Goal: Task Accomplishment & Management: Use online tool/utility

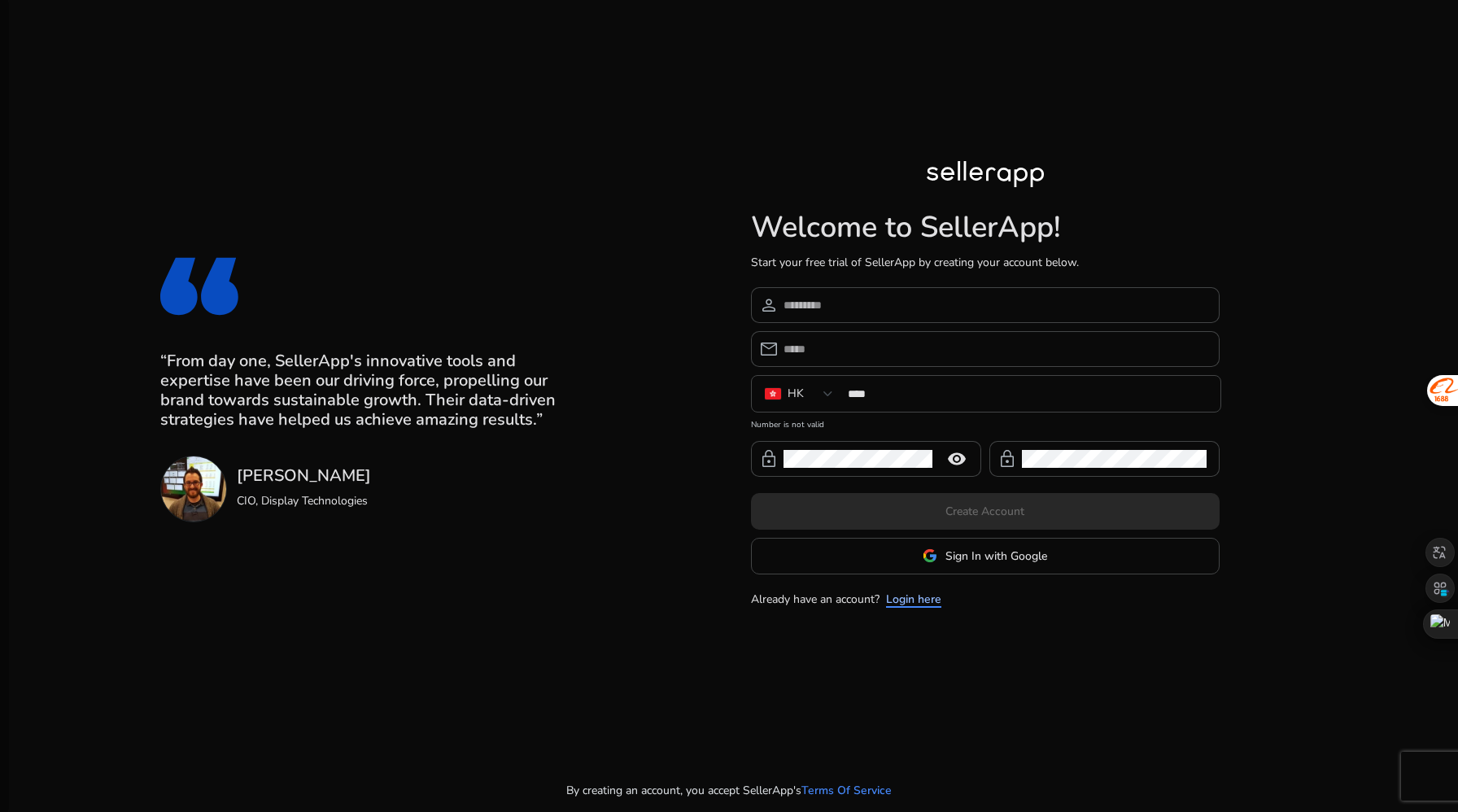
click at [912, 603] on link "Login here" at bounding box center [913, 599] width 56 height 17
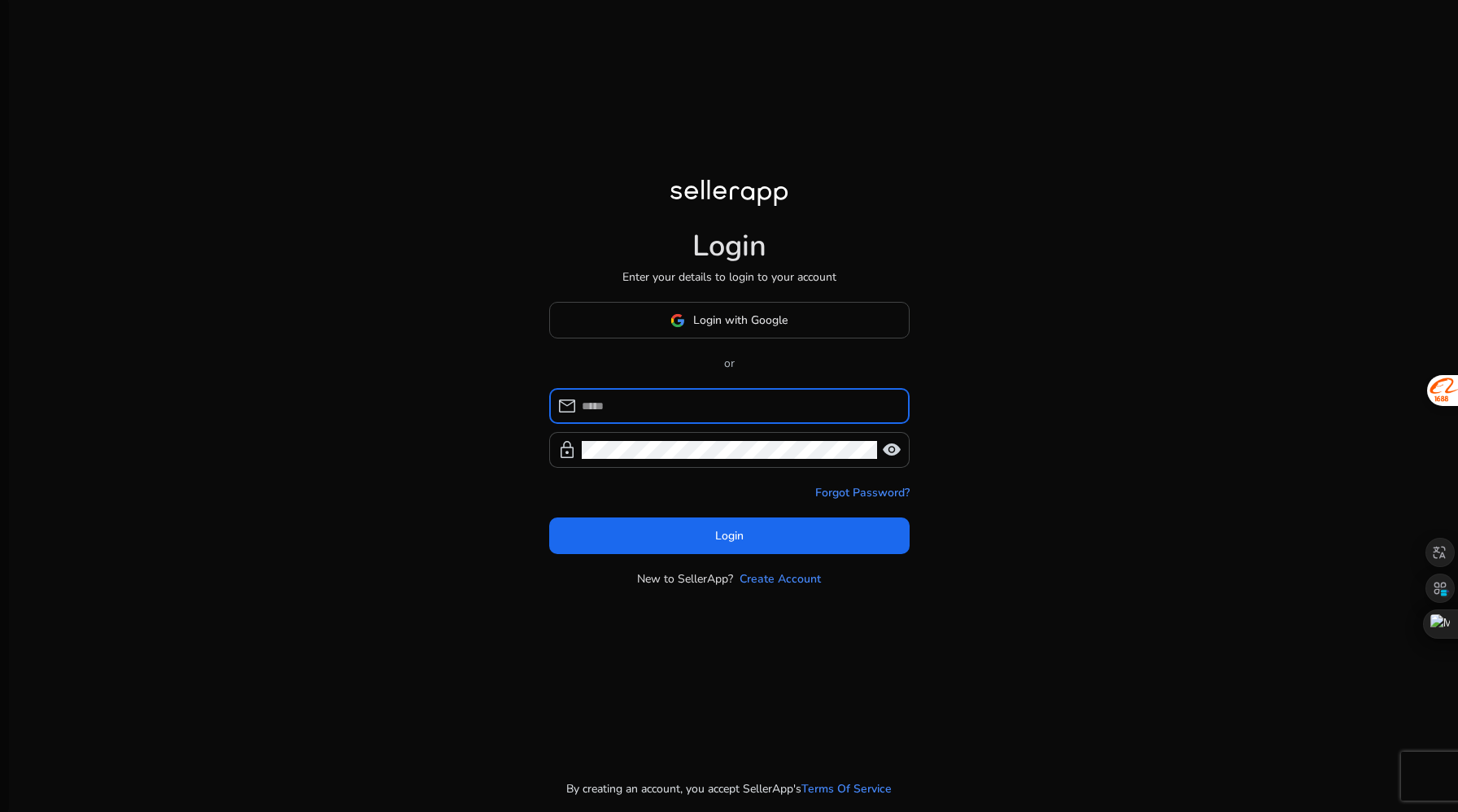
type input "**********"
click at [713, 531] on span at bounding box center [729, 535] width 361 height 39
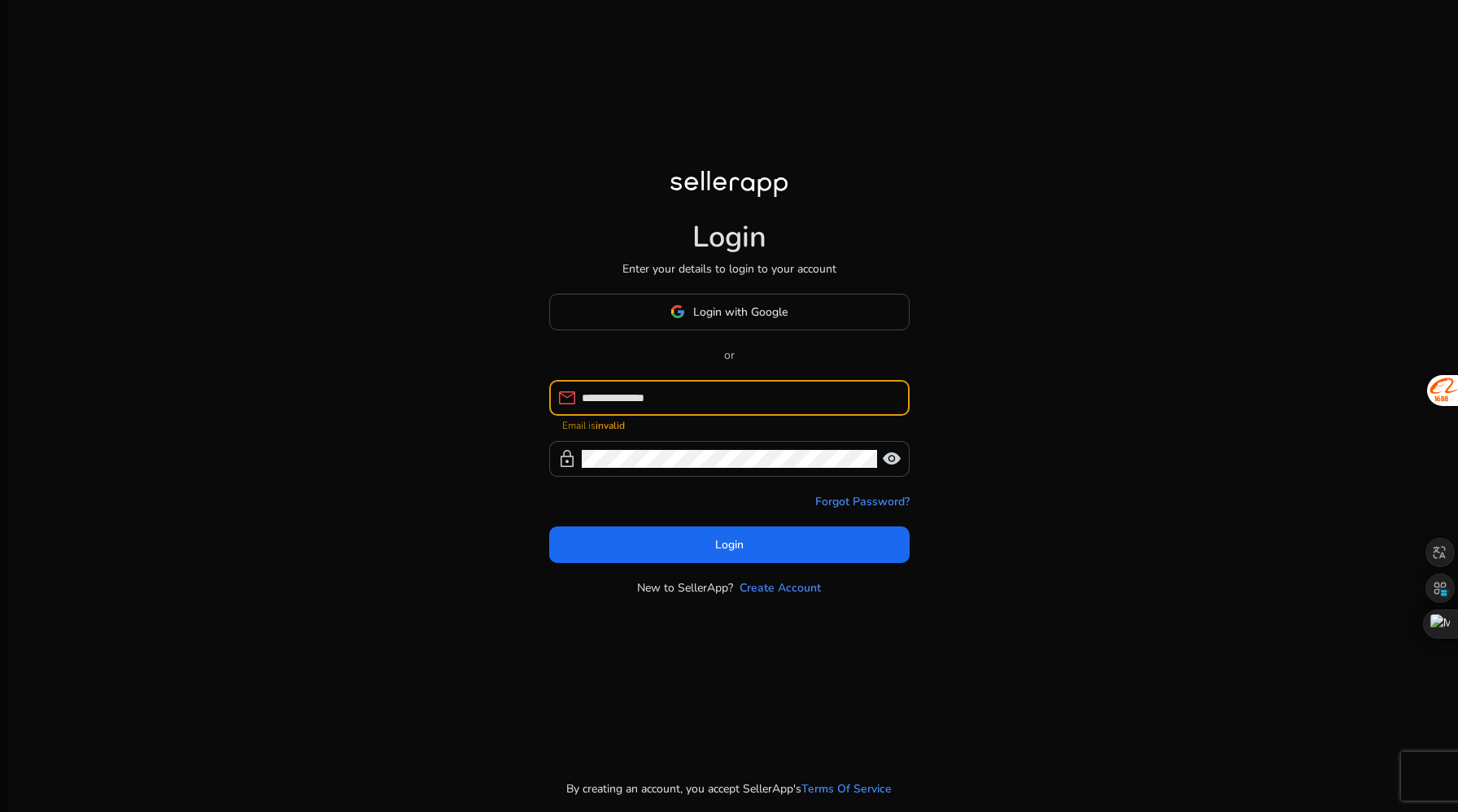
click at [710, 400] on input "**********" at bounding box center [739, 398] width 315 height 18
click at [574, 399] on span "mail" at bounding box center [568, 398] width 20 height 20
click at [591, 398] on input "**********" at bounding box center [739, 398] width 315 height 18
click at [601, 399] on input "**********" at bounding box center [739, 398] width 315 height 18
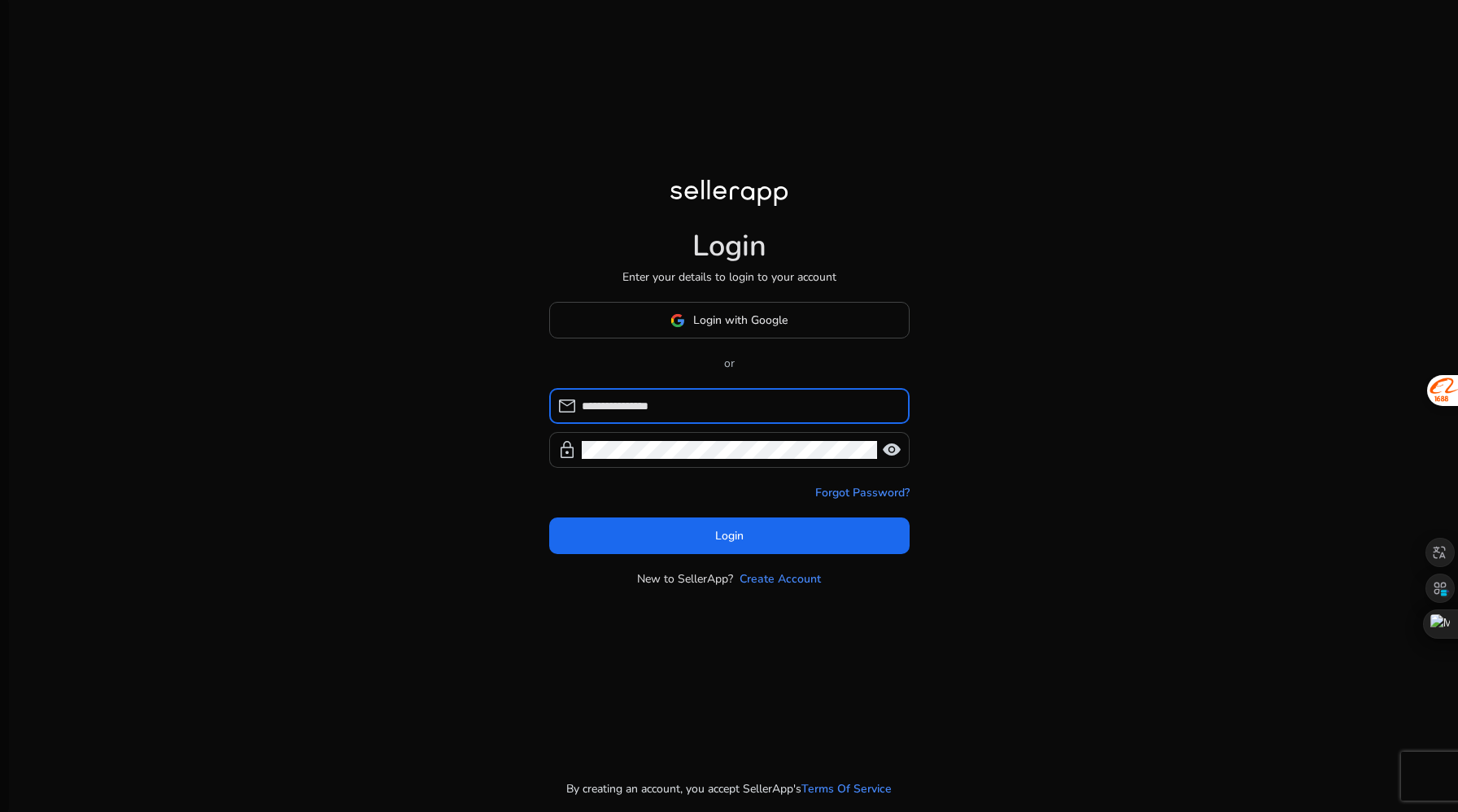
type input "**********"
click at [892, 450] on span "visibility" at bounding box center [892, 450] width 20 height 20
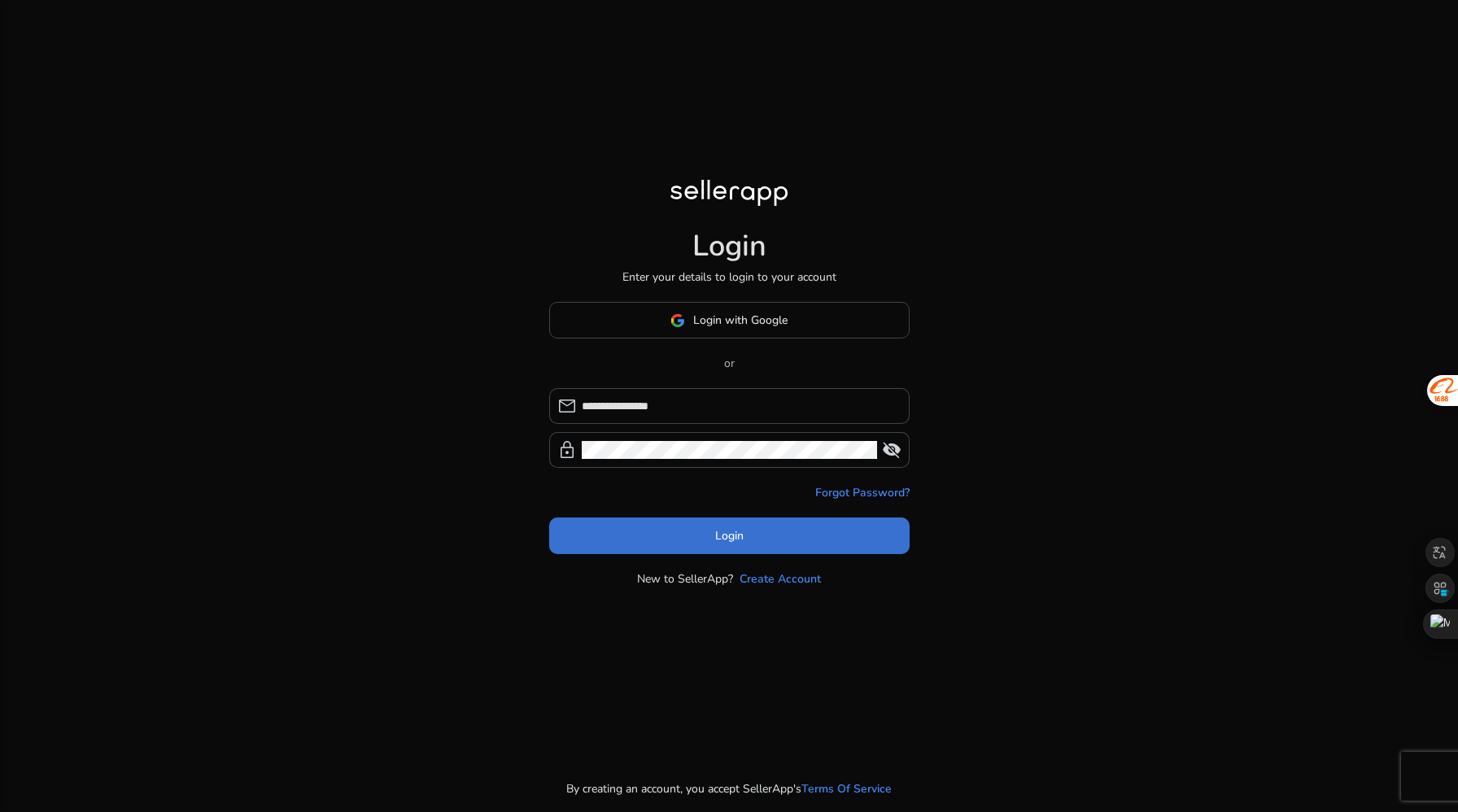
click at [763, 541] on span at bounding box center [729, 535] width 361 height 39
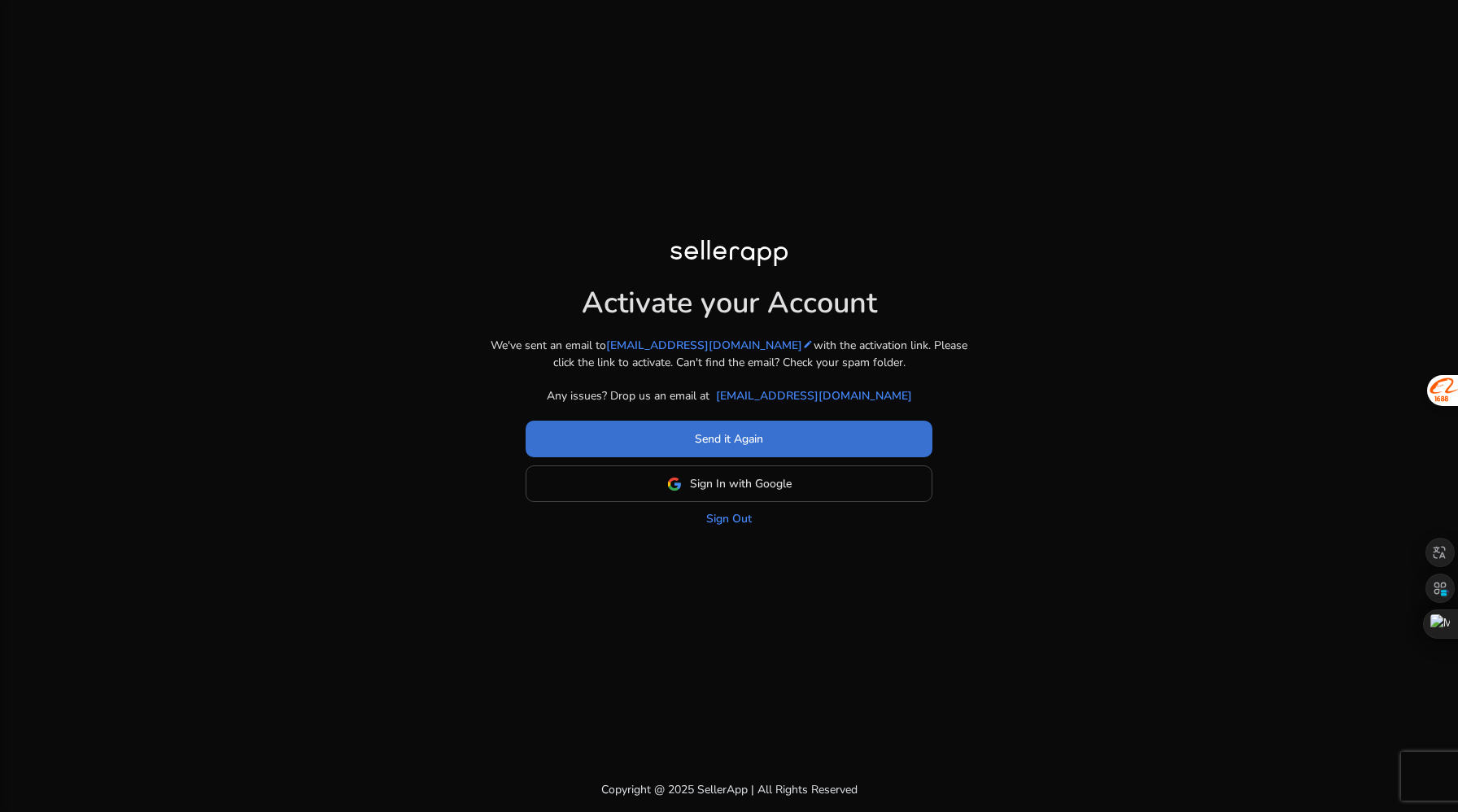
click at [884, 428] on span at bounding box center [729, 439] width 407 height 39
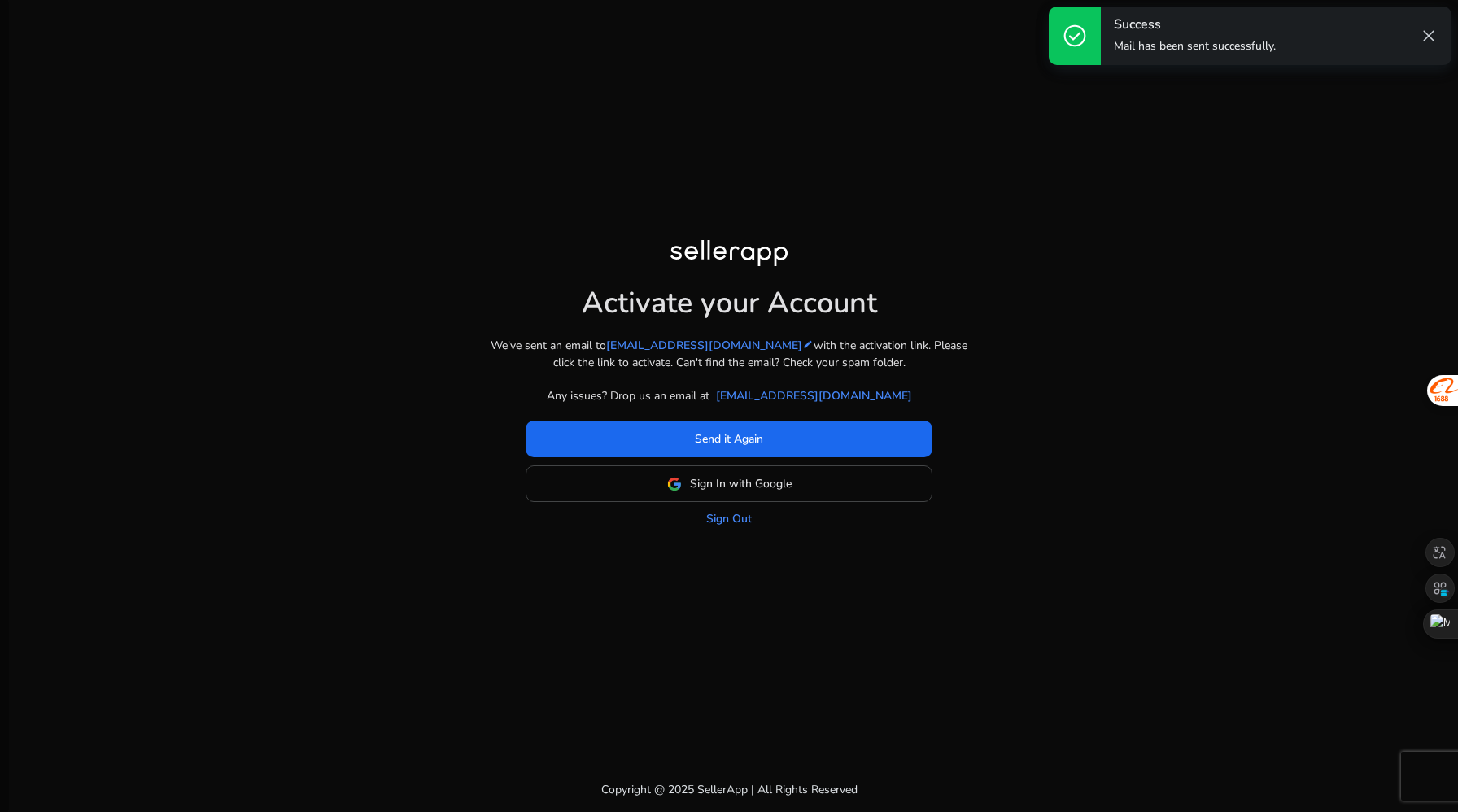
click at [1184, 43] on p "Mail has been sent successfully." at bounding box center [1194, 46] width 162 height 17
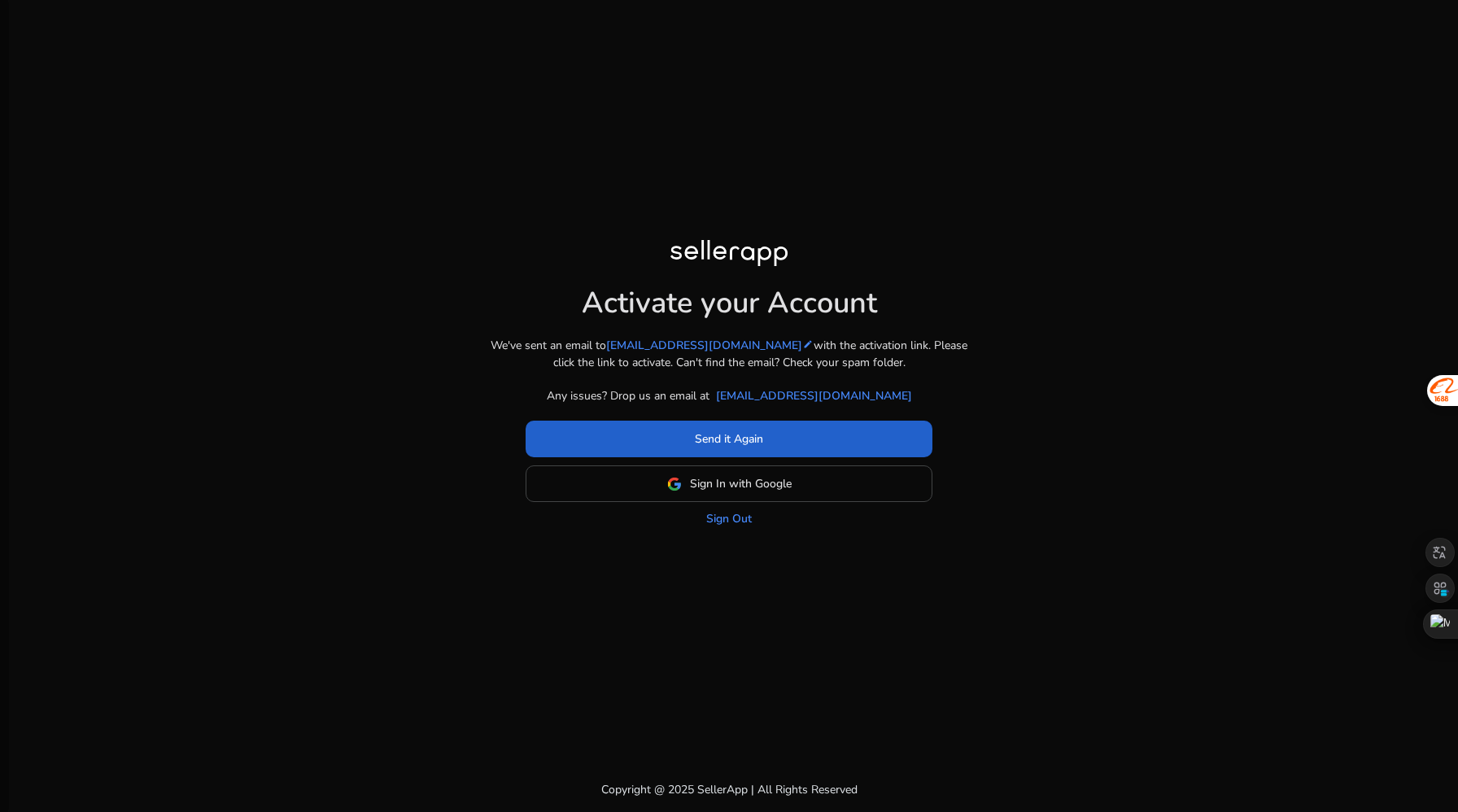
click at [709, 442] on span "Send it Again" at bounding box center [729, 438] width 68 height 17
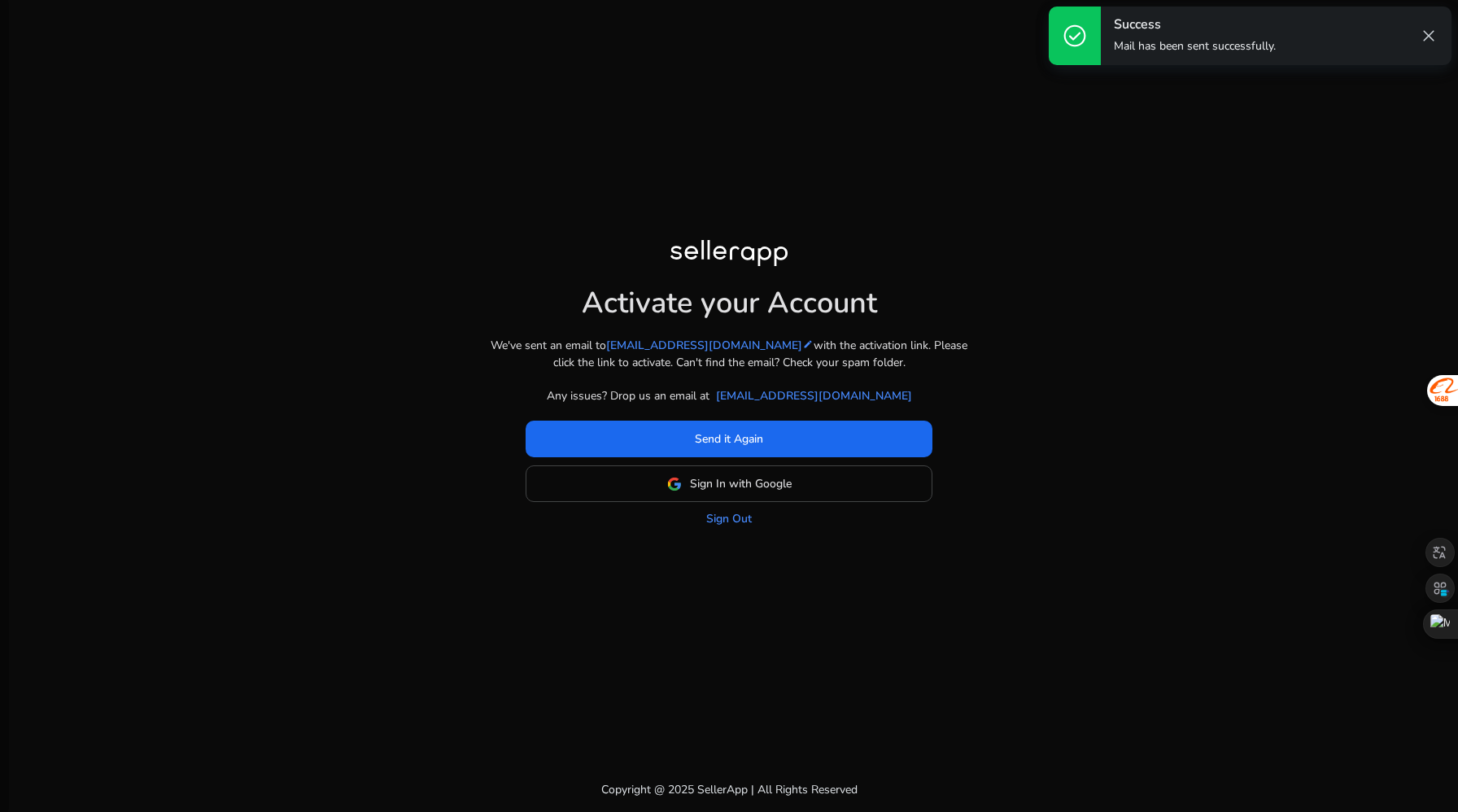
click at [1428, 42] on span "close" at bounding box center [1429, 36] width 20 height 20
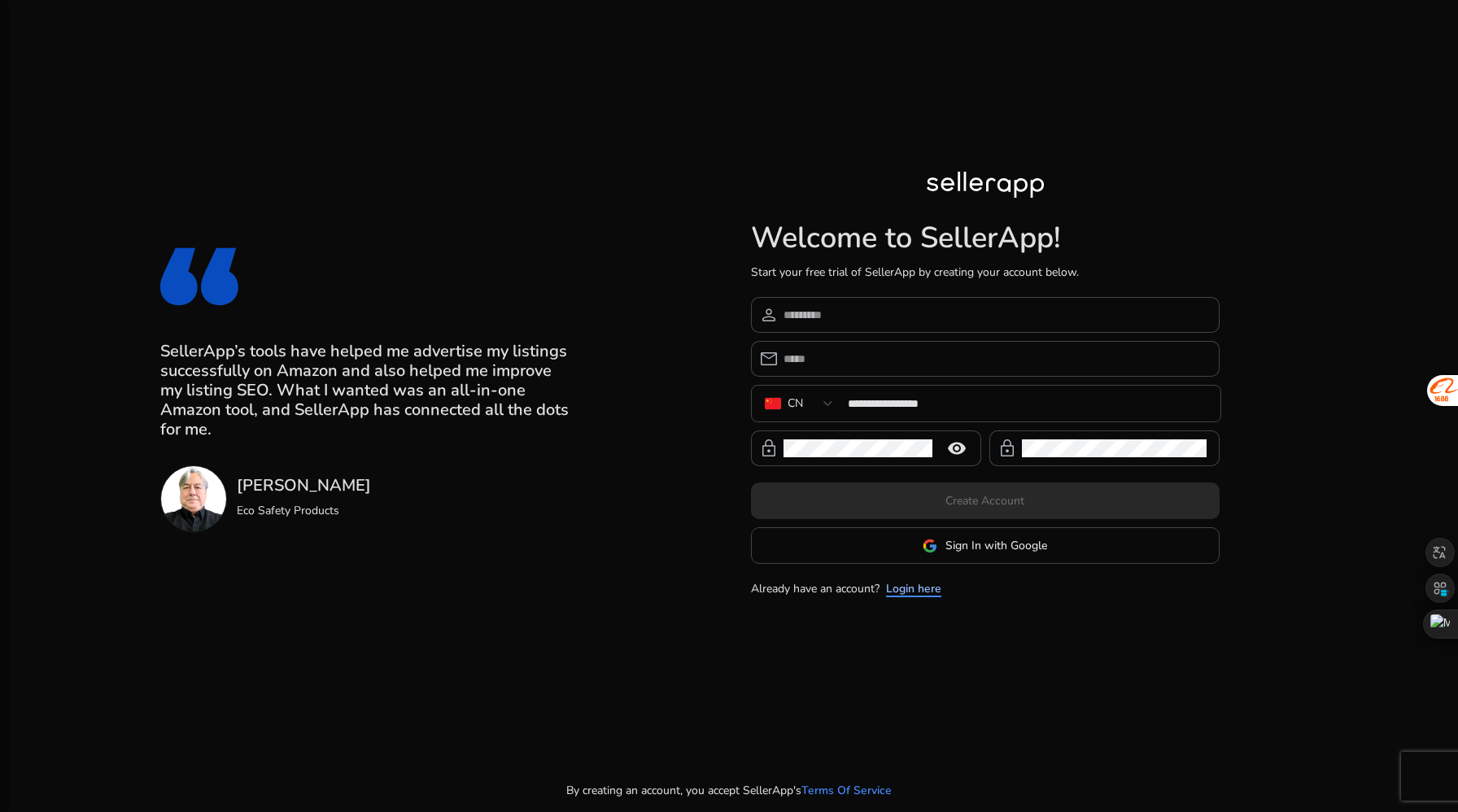
click at [921, 587] on link "Login here" at bounding box center [913, 588] width 56 height 17
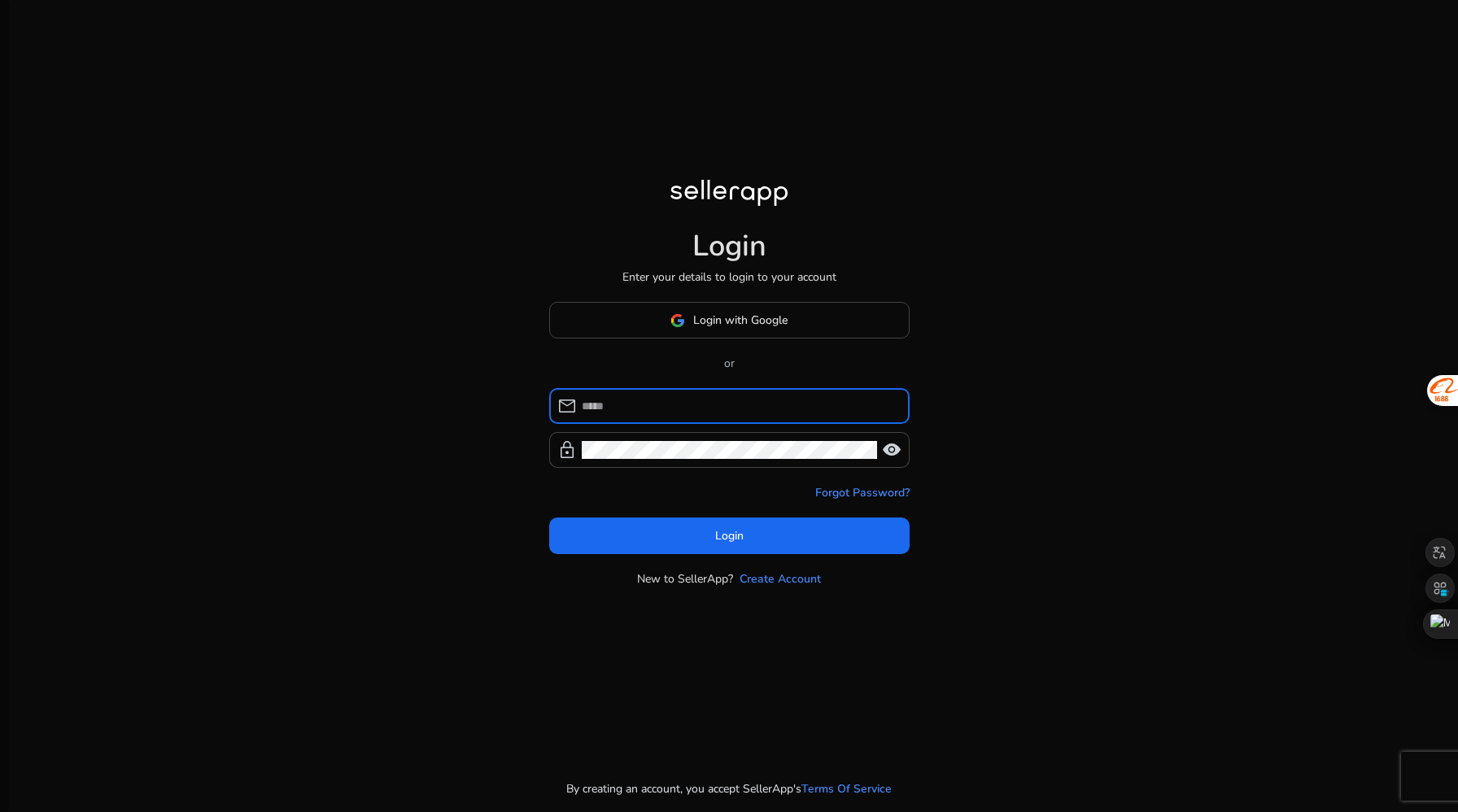
type input "**********"
click at [693, 537] on span at bounding box center [729, 535] width 361 height 39
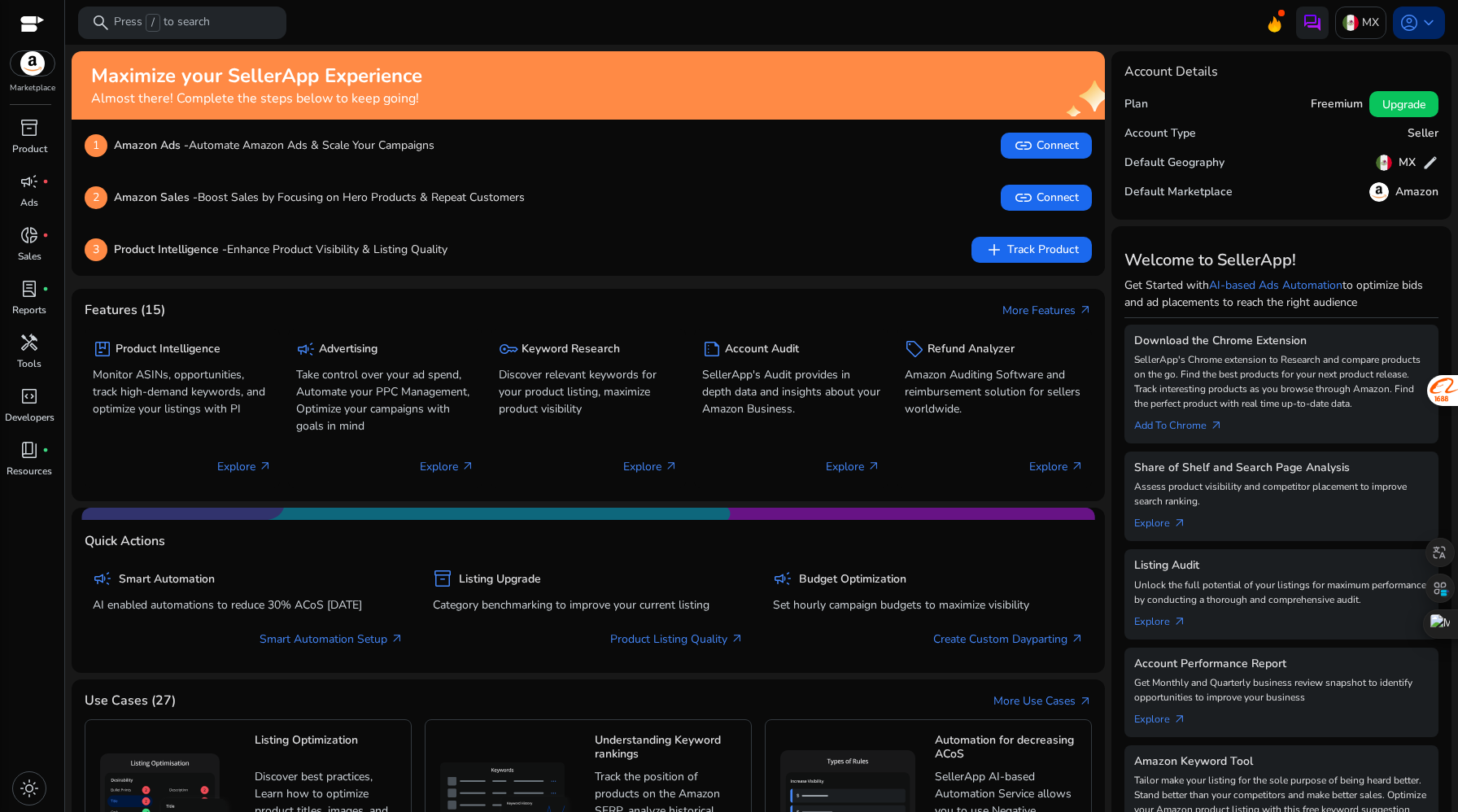
click at [1428, 19] on span "keyboard_arrow_down" at bounding box center [1429, 23] width 20 height 20
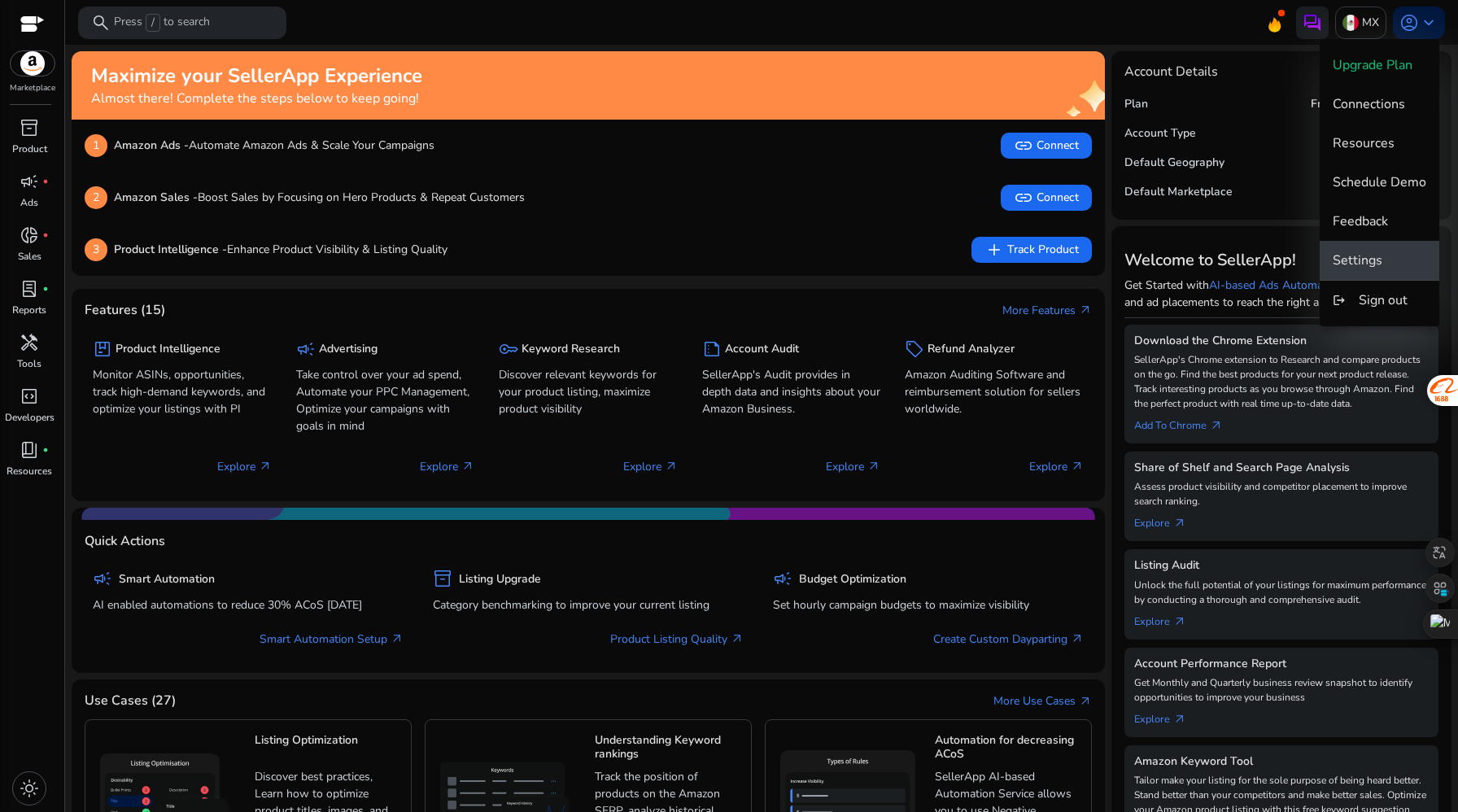
click at [1393, 252] on span "Settings" at bounding box center [1379, 260] width 94 height 18
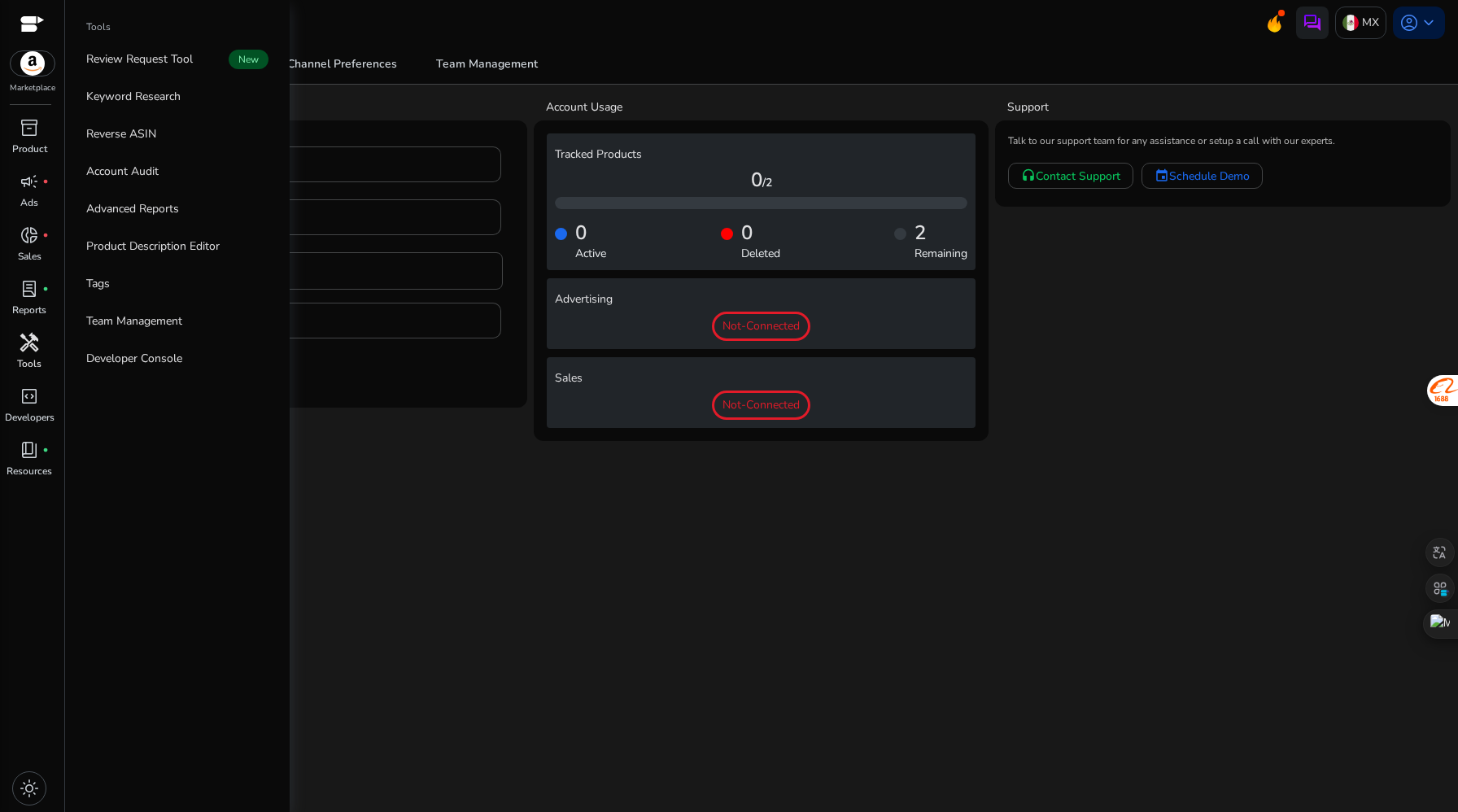
click at [27, 357] on p "Tools" at bounding box center [29, 364] width 24 height 15
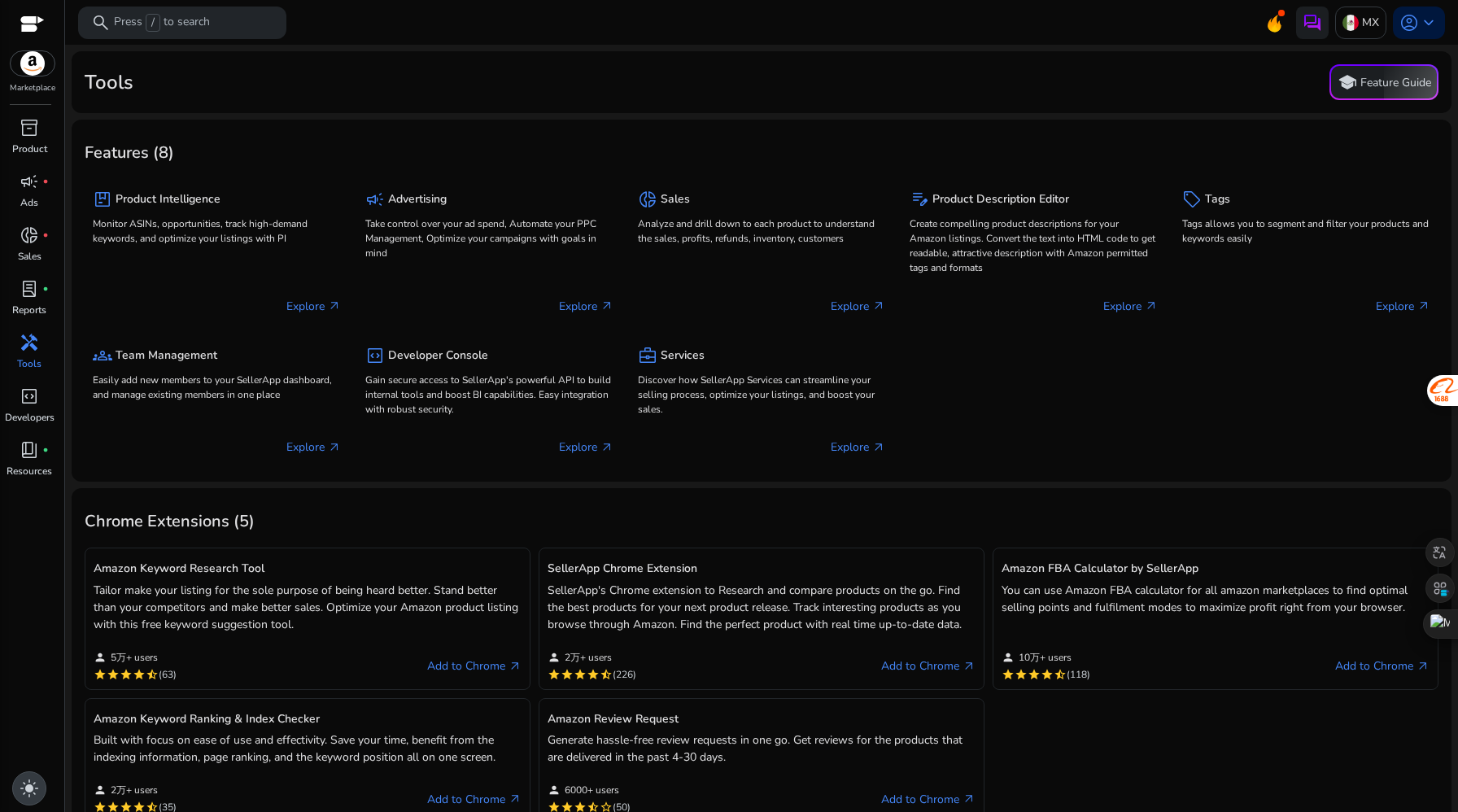
click at [27, 787] on span "light_mode" at bounding box center [30, 789] width 20 height 20
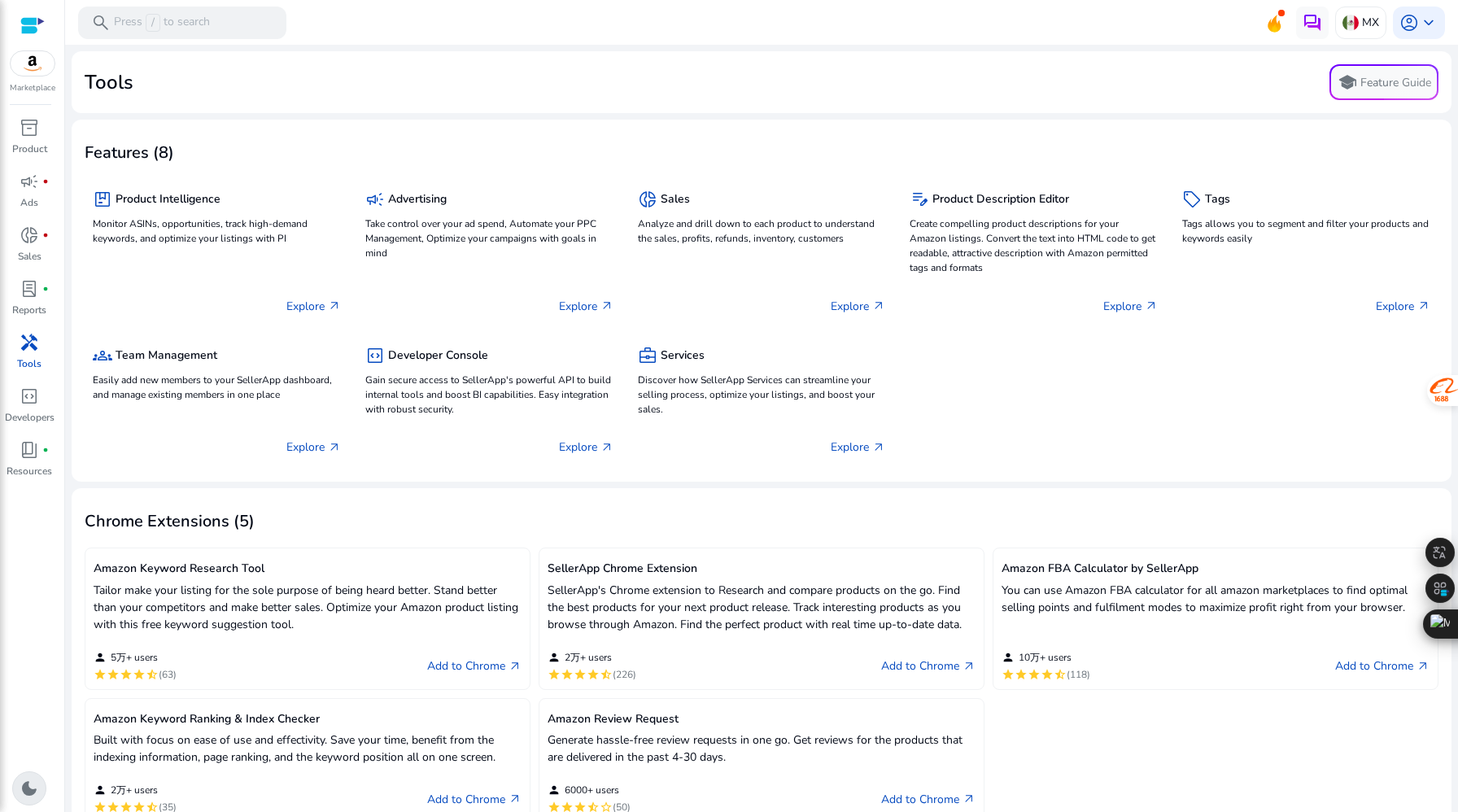
click at [27, 787] on span "dark_mode" at bounding box center [30, 789] width 20 height 20
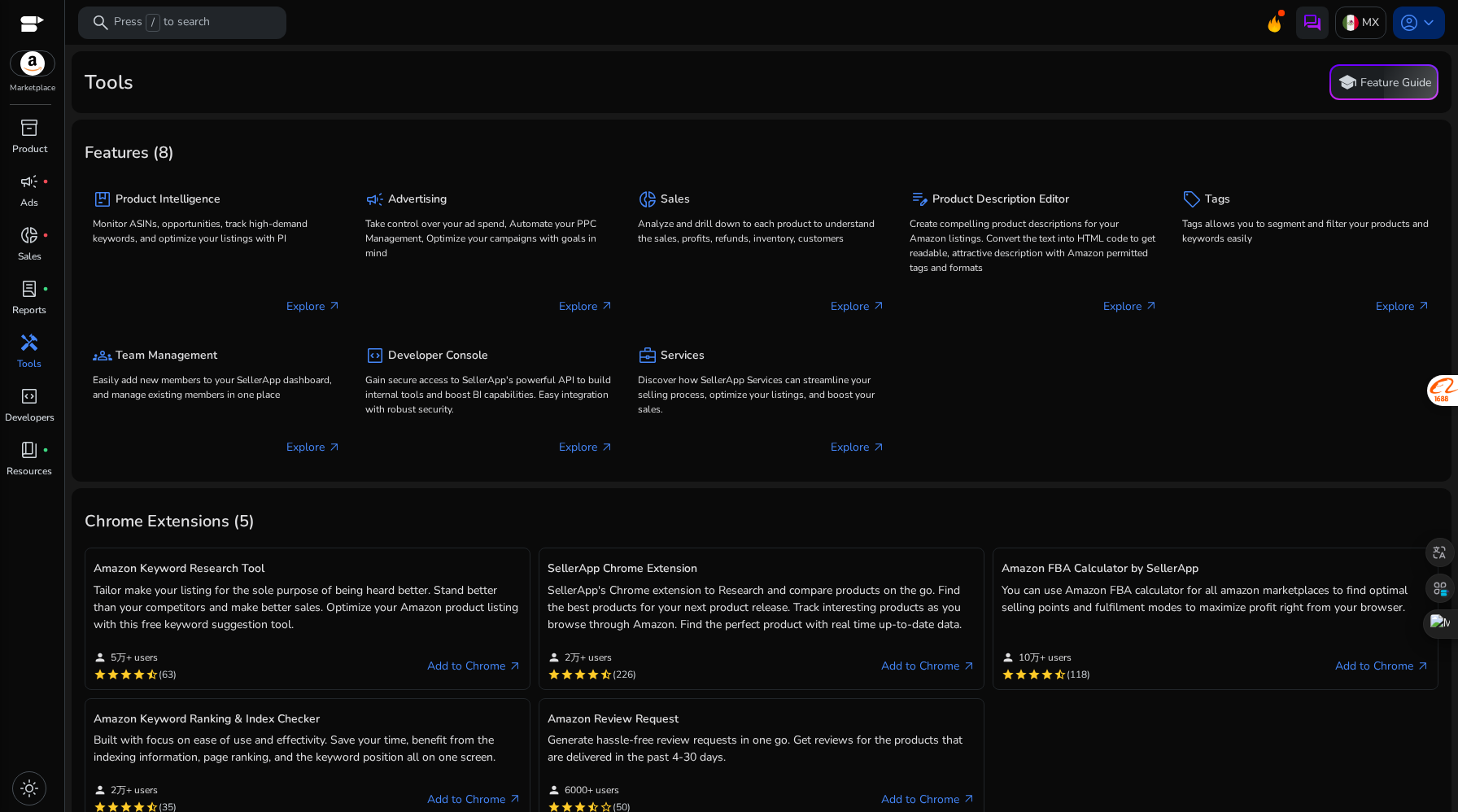
click at [1422, 25] on span "keyboard_arrow_down" at bounding box center [1429, 23] width 20 height 20
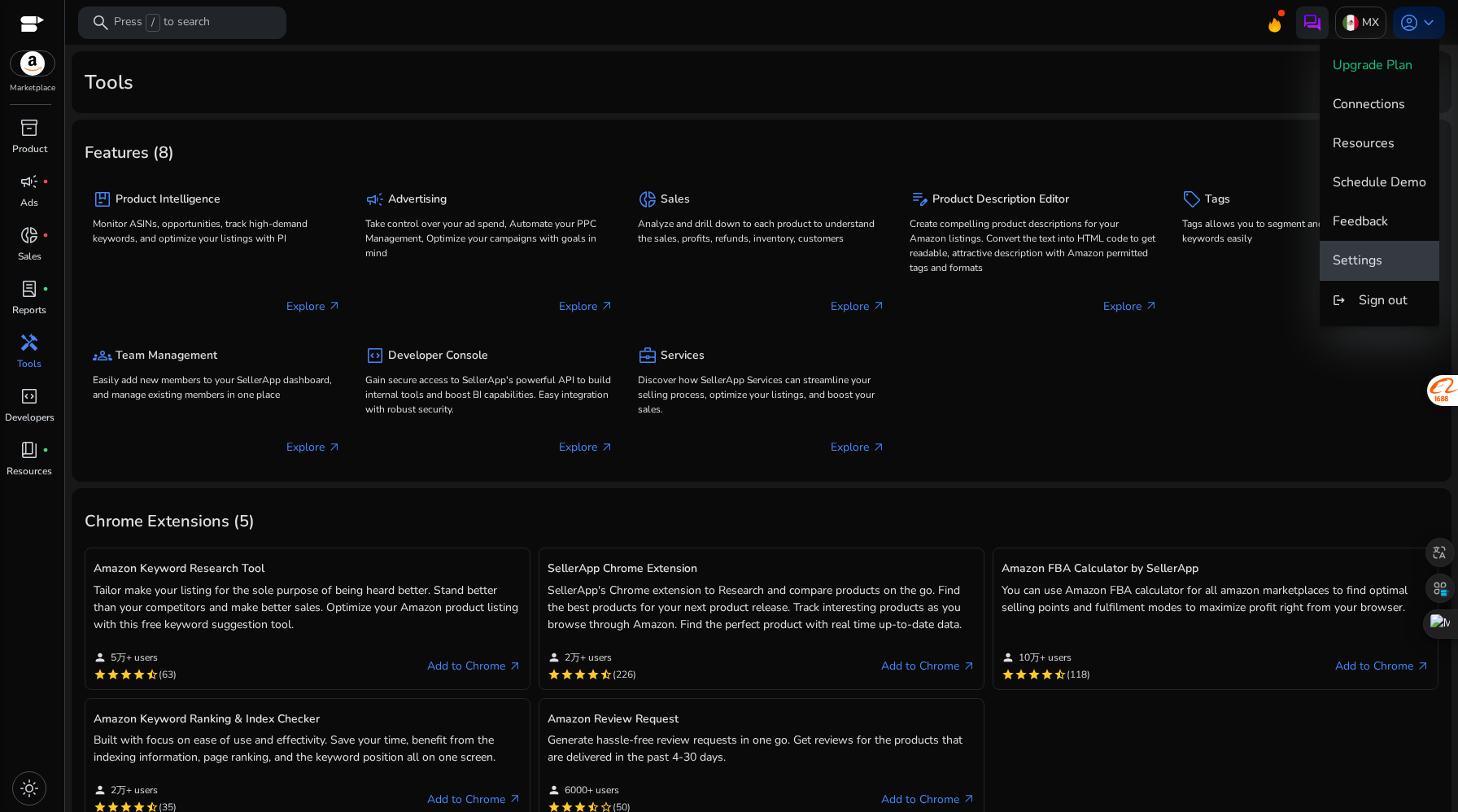
click at [1365, 249] on button "Settings" at bounding box center [1379, 260] width 119 height 39
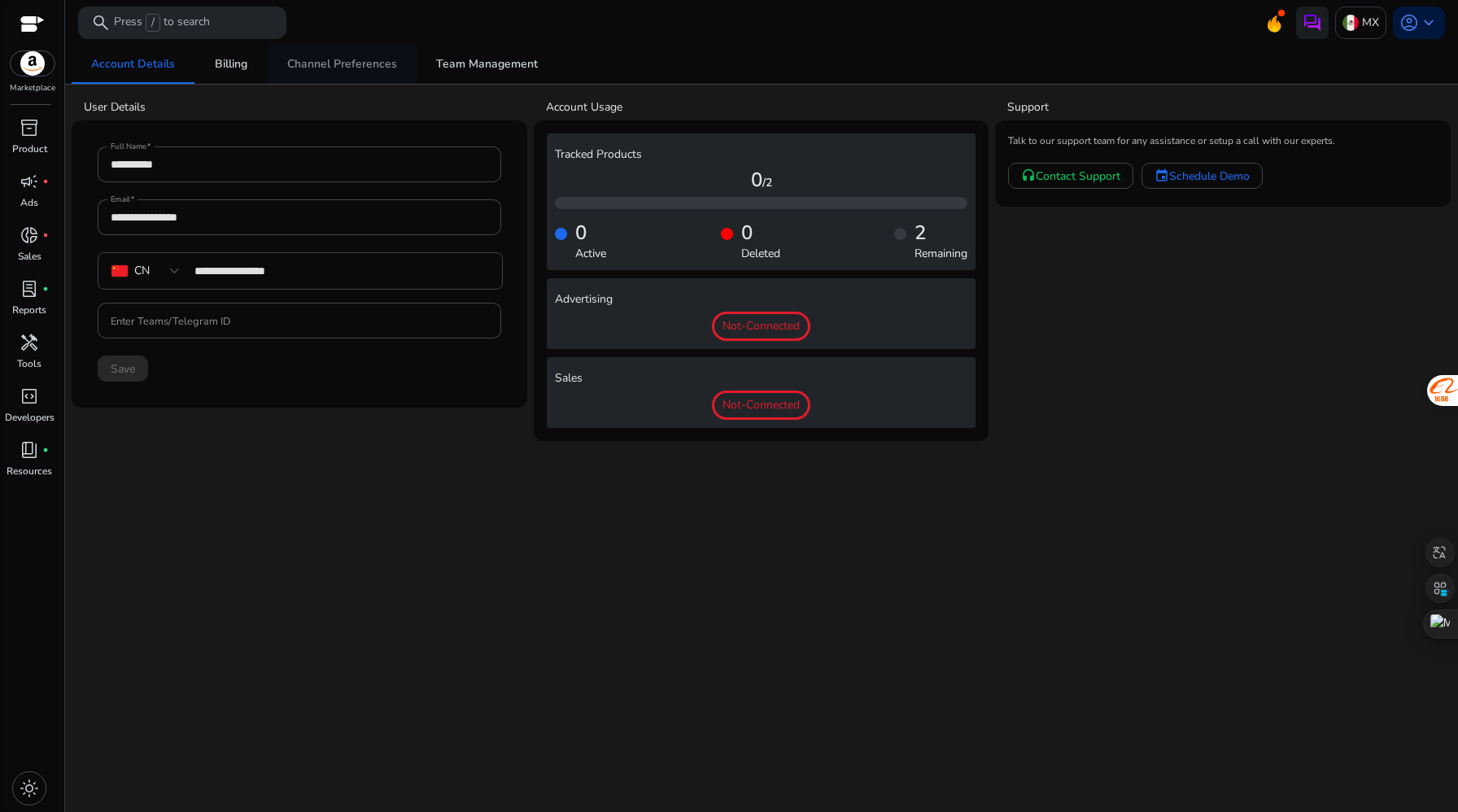
click at [342, 66] on span "Channel Preferences" at bounding box center [342, 65] width 110 height 12
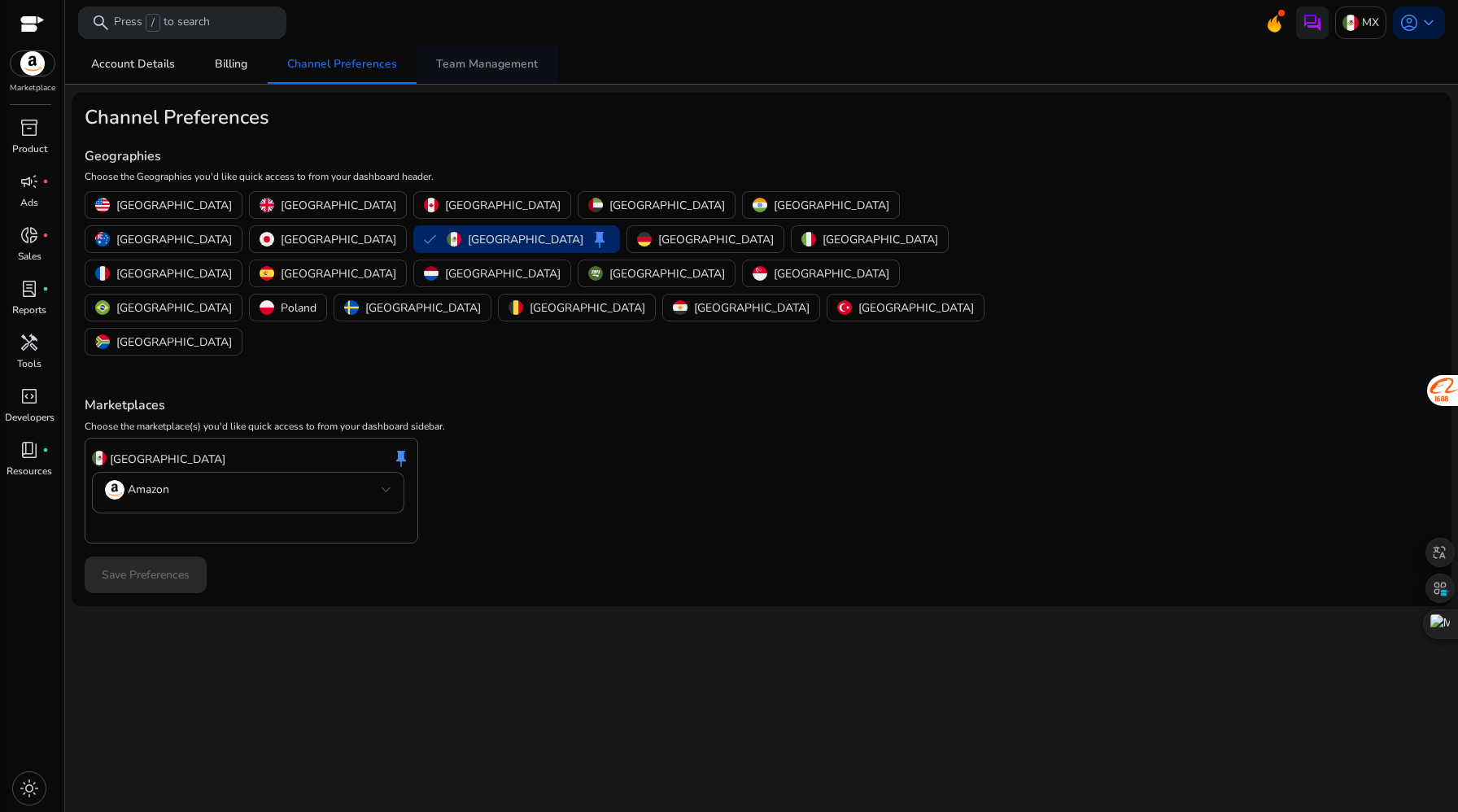
click at [491, 63] on span "Team Management" at bounding box center [487, 65] width 102 height 12
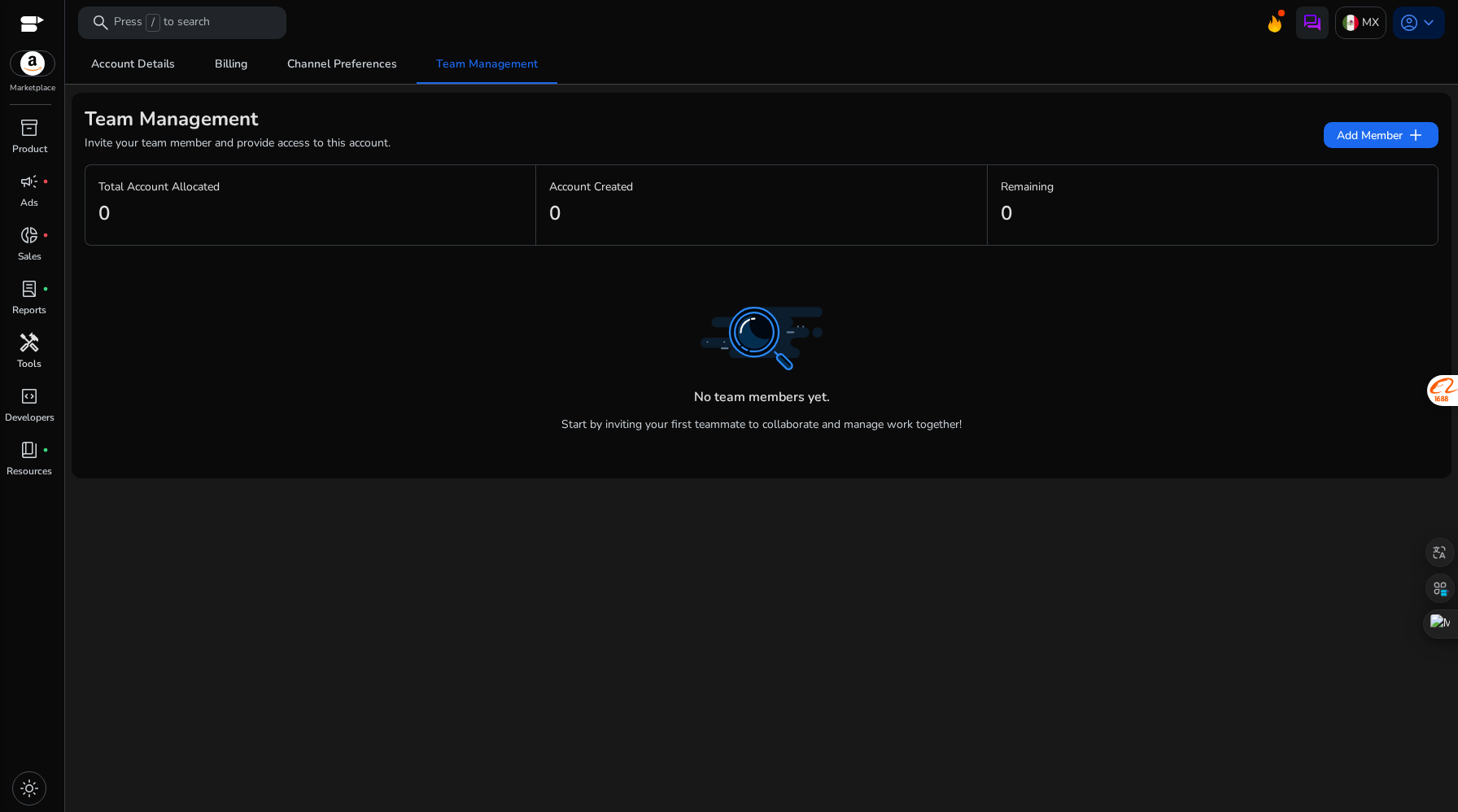
click at [26, 351] on span "handyman" at bounding box center [30, 343] width 20 height 20
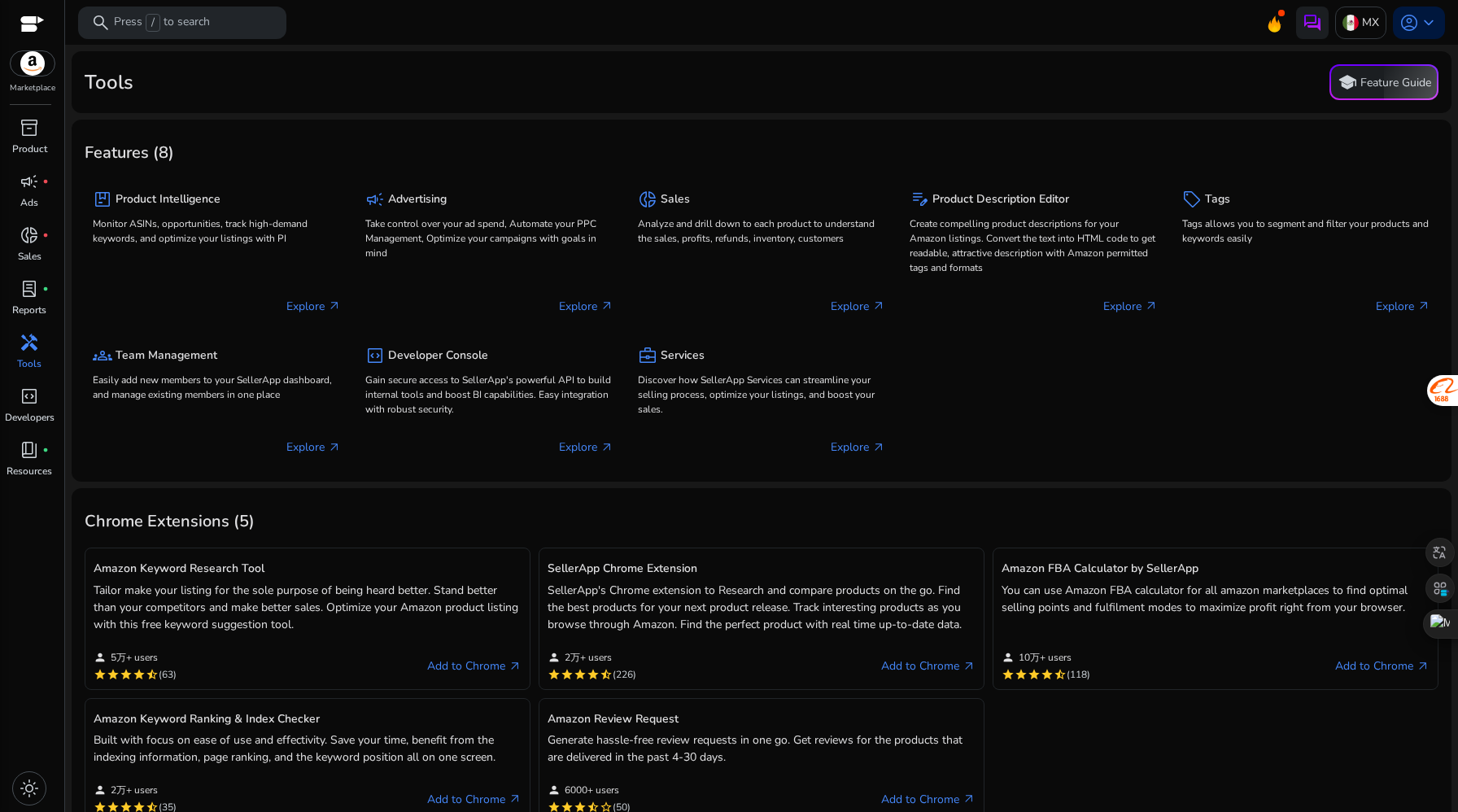
click at [33, 60] on img at bounding box center [32, 63] width 44 height 24
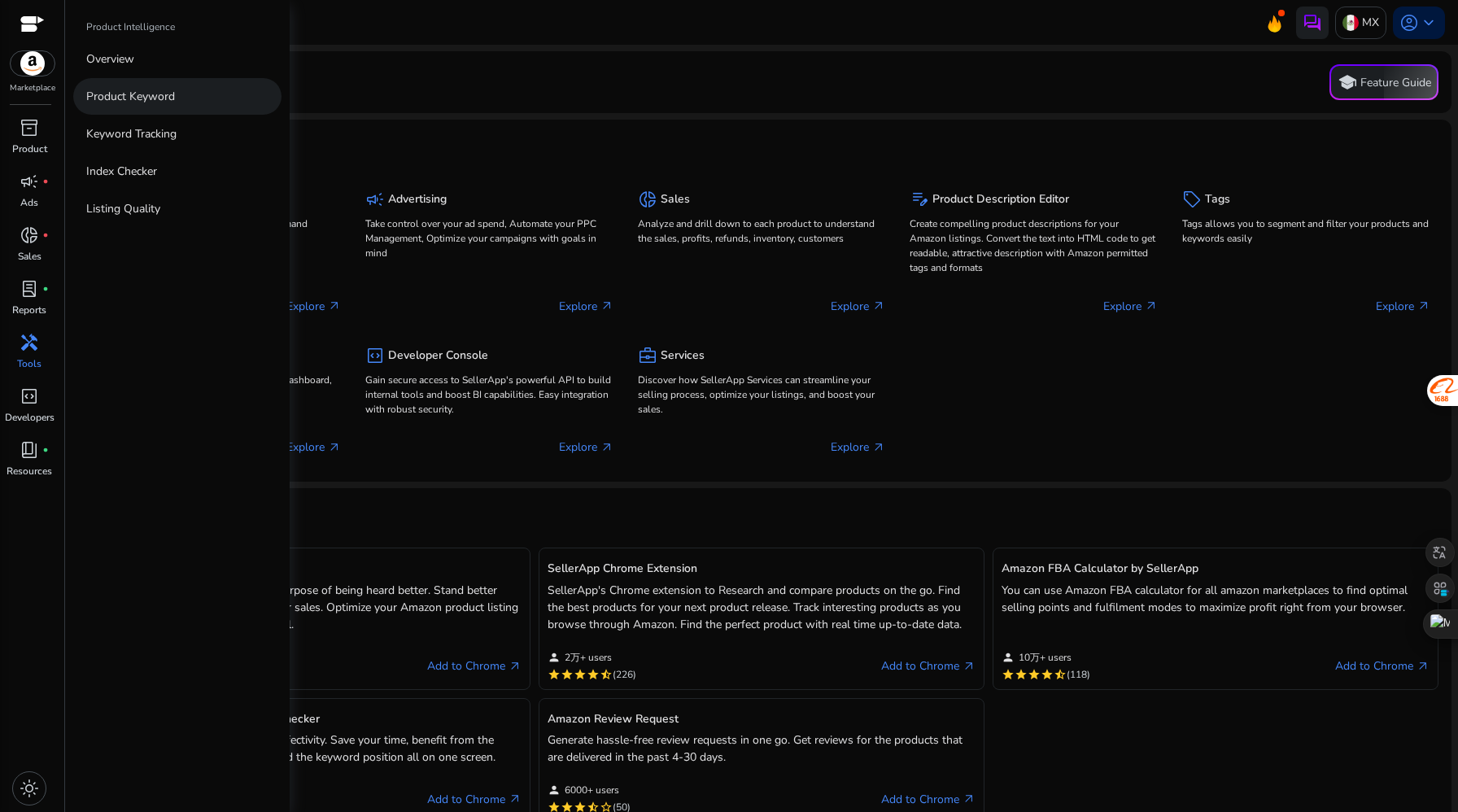
click at [146, 98] on p "Product Keyword" at bounding box center [130, 96] width 89 height 17
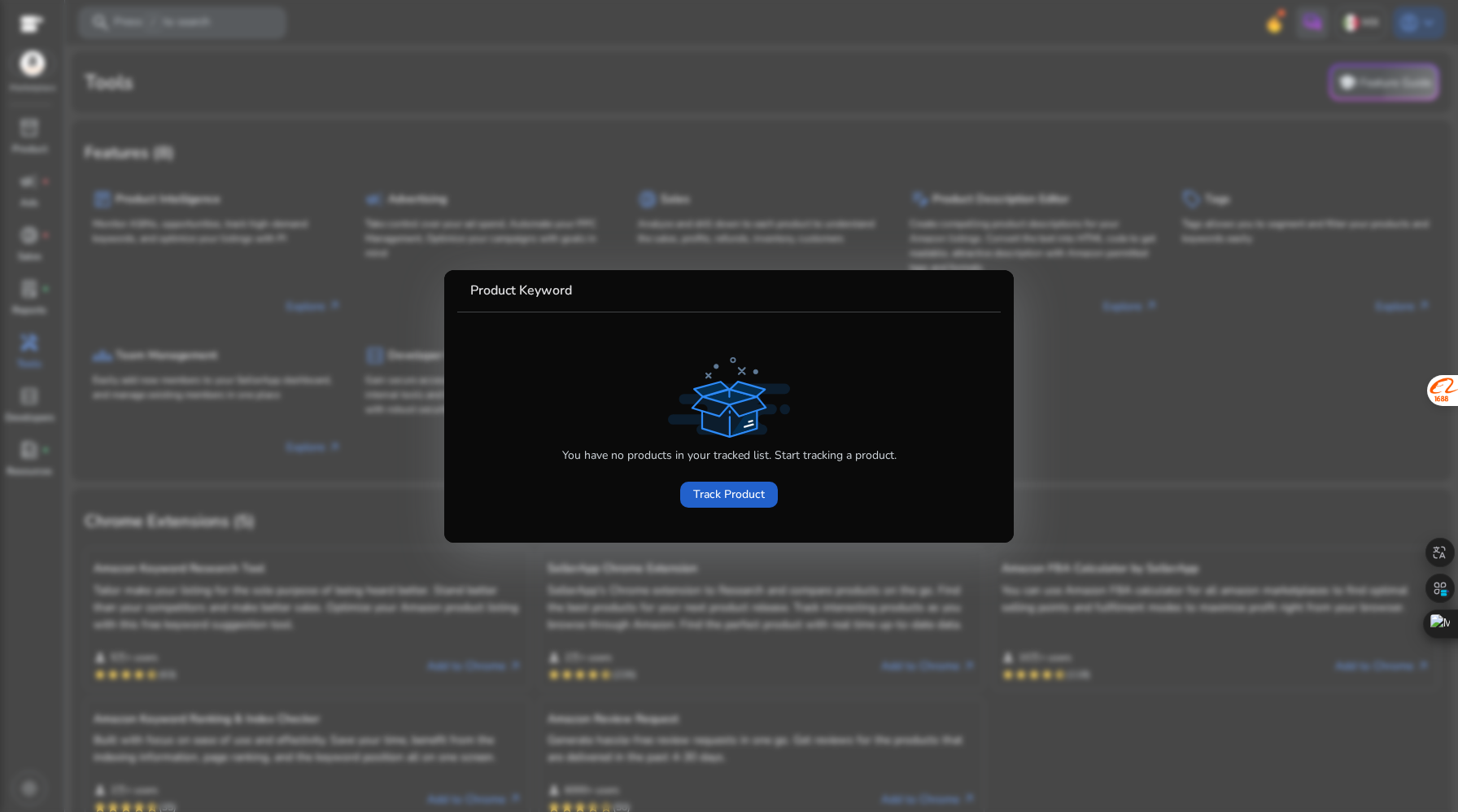
click at [723, 496] on span "Track Product" at bounding box center [729, 494] width 71 height 17
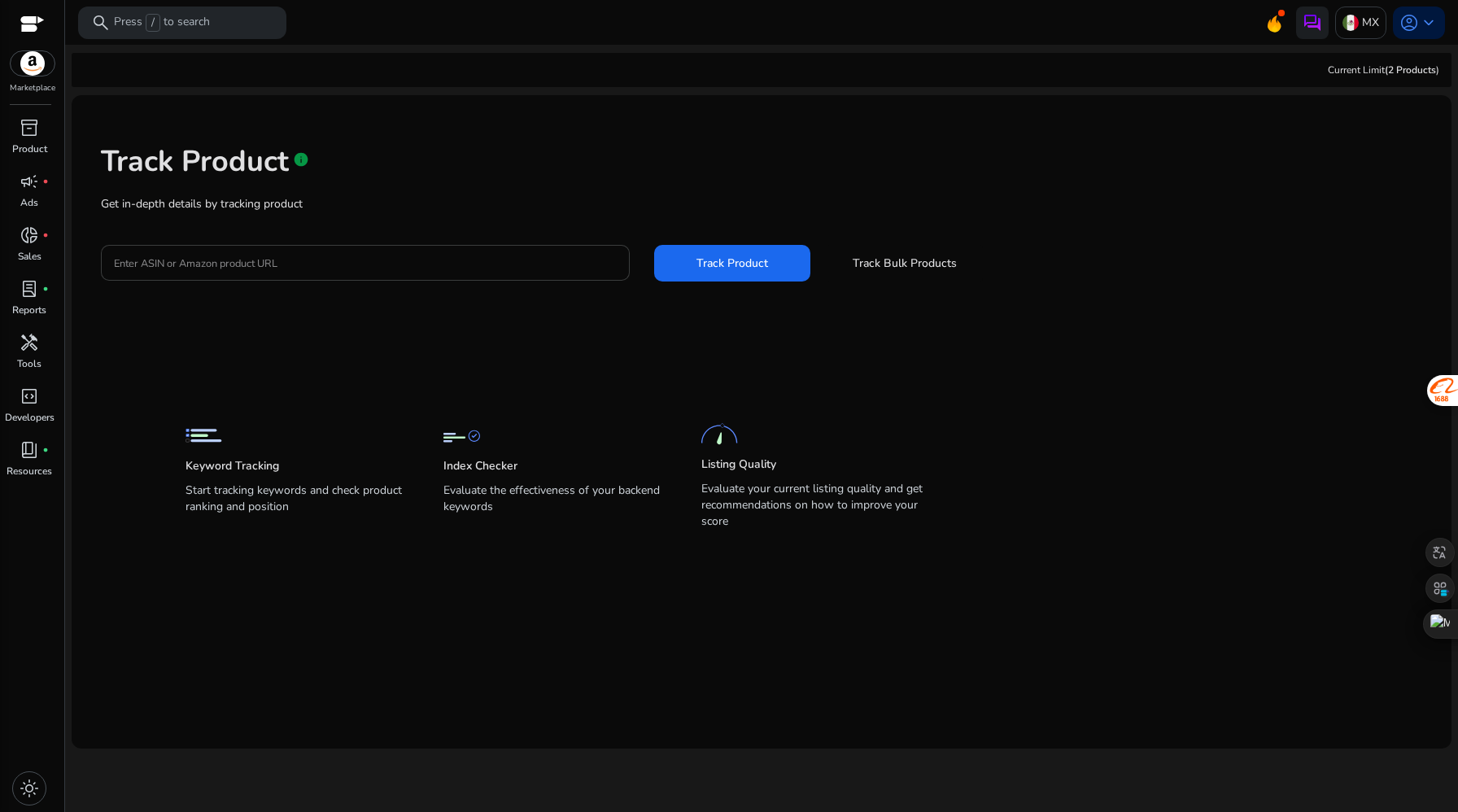
click at [531, 258] on input "Enter ASIN or Amazon product URL" at bounding box center [365, 263] width 503 height 18
paste input "**********"
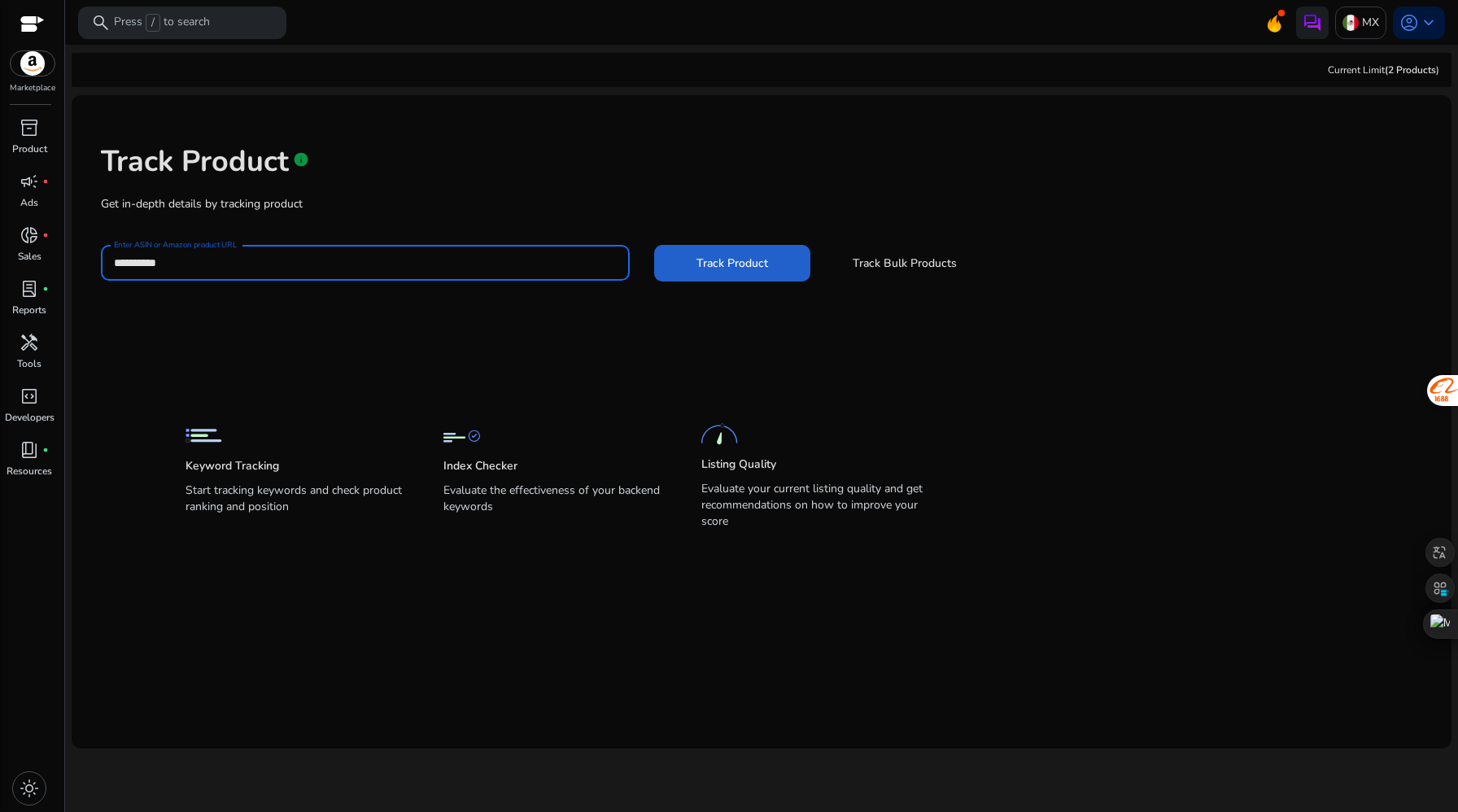
type input "**********"
click at [731, 266] on span "Track Product" at bounding box center [732, 263] width 71 height 17
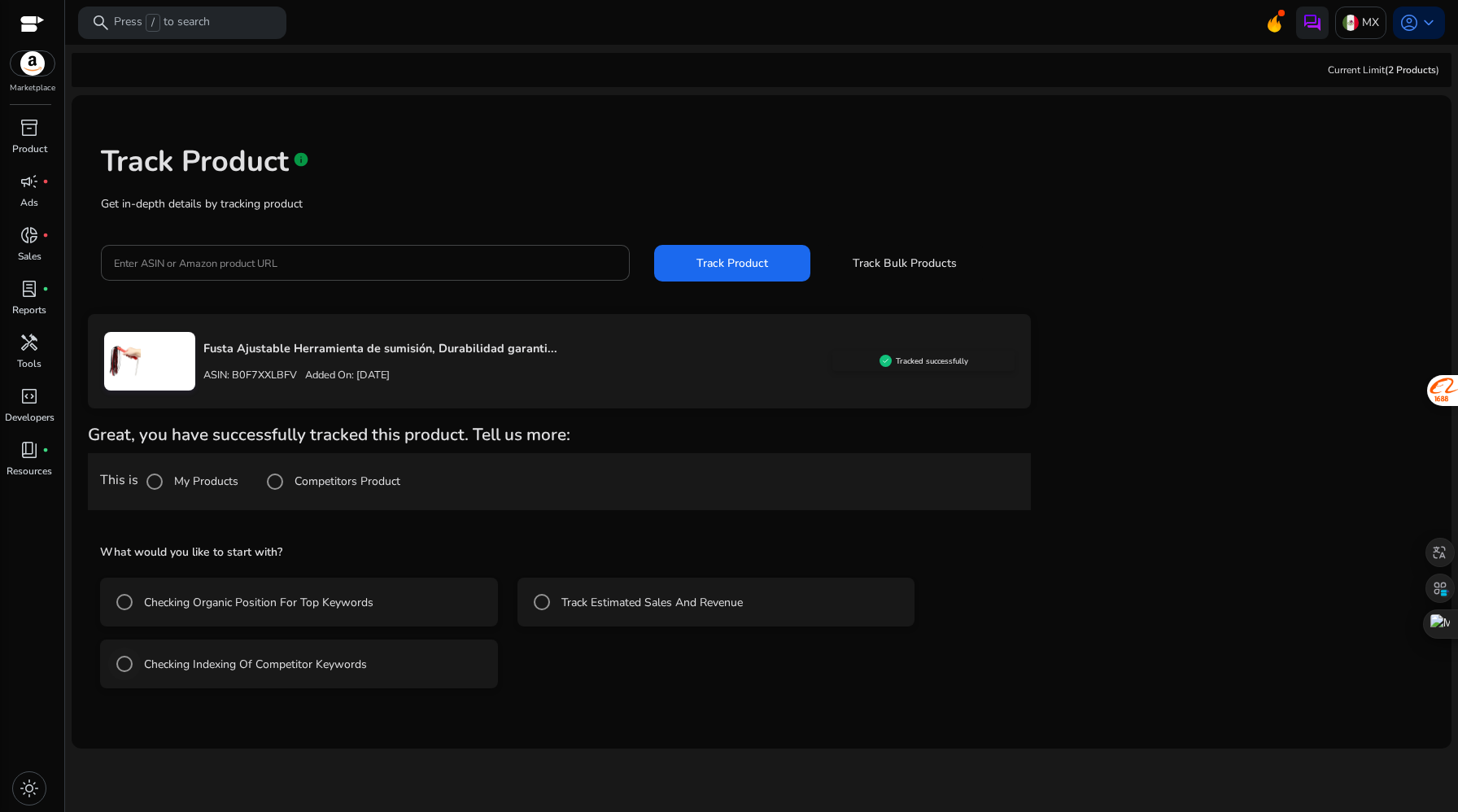
click at [345, 664] on label "Checking Indexing Of Competitor Keywords" at bounding box center [254, 664] width 226 height 17
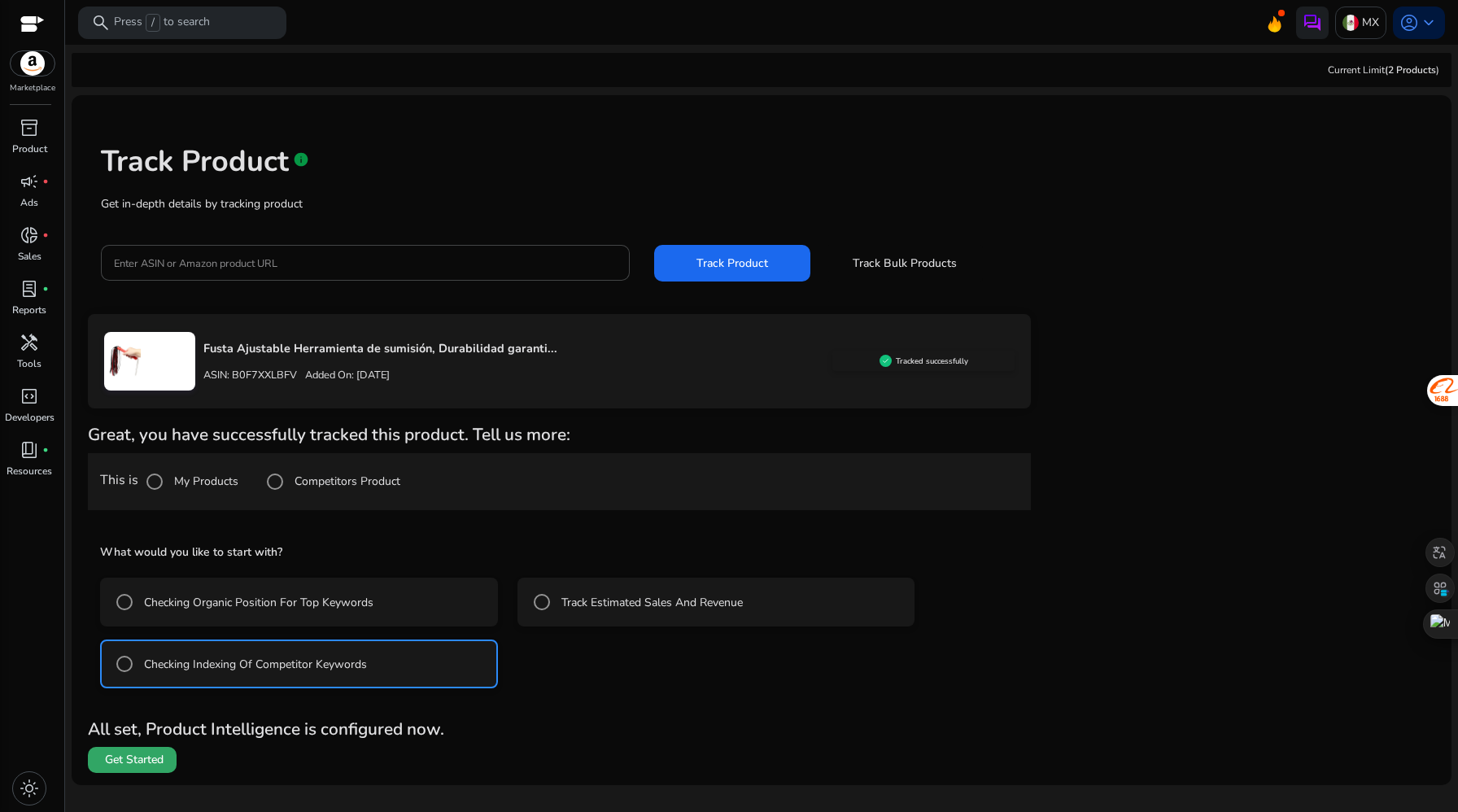
click at [156, 770] on span at bounding box center [132, 759] width 89 height 39
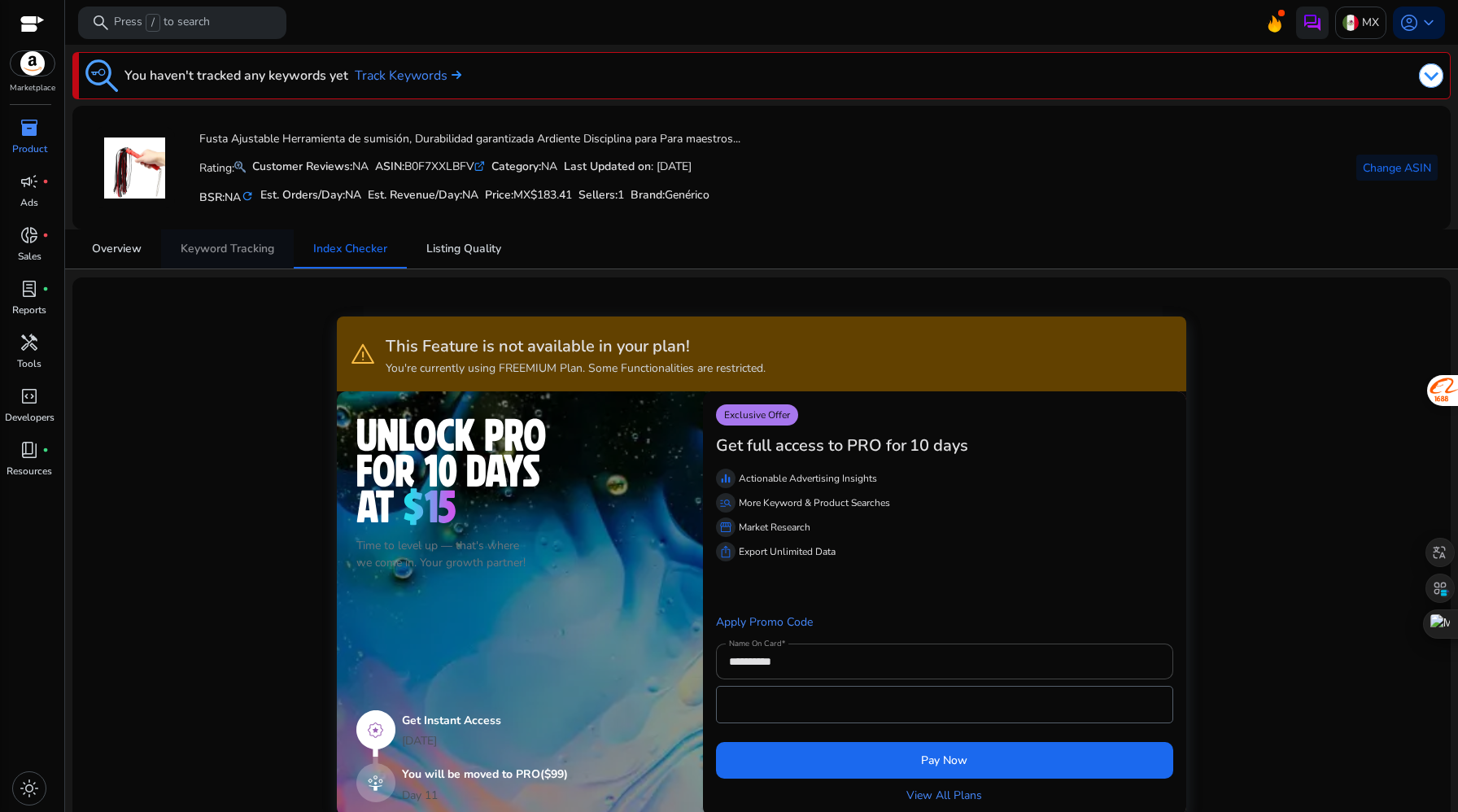
click at [234, 254] on span "Keyword Tracking" at bounding box center [227, 249] width 94 height 12
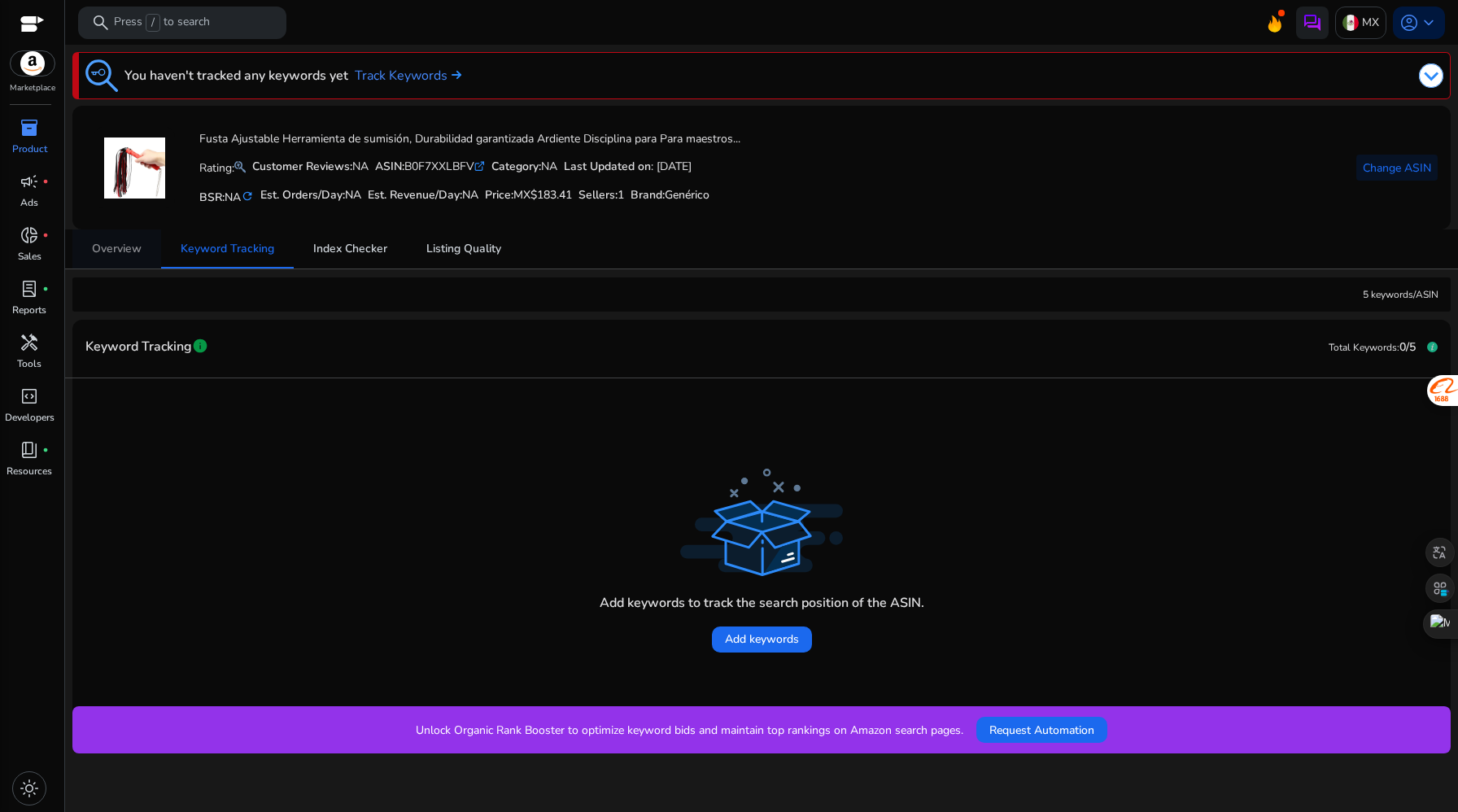
click at [113, 244] on span "Overview" at bounding box center [117, 249] width 50 height 12
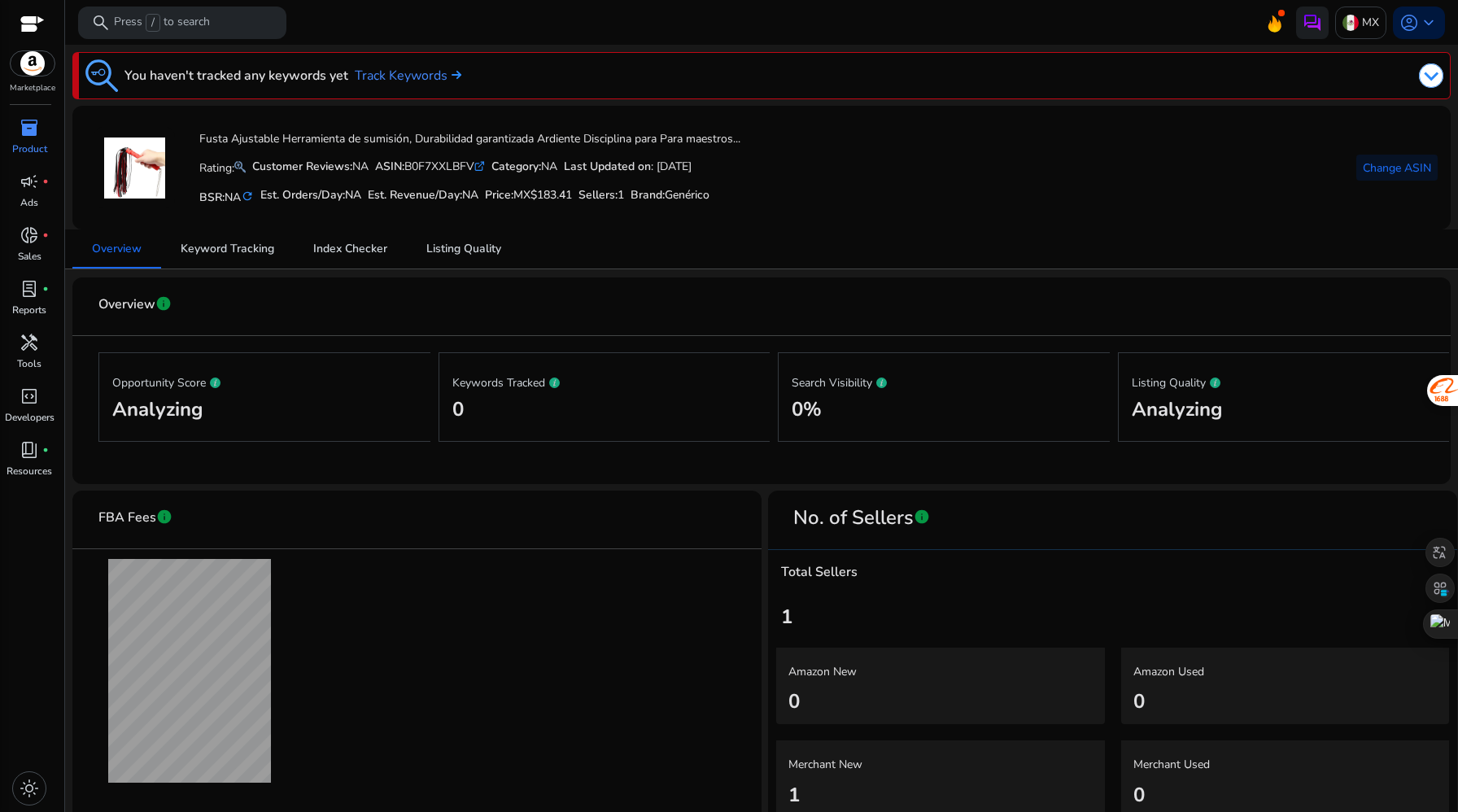
scroll to position [19, 0]
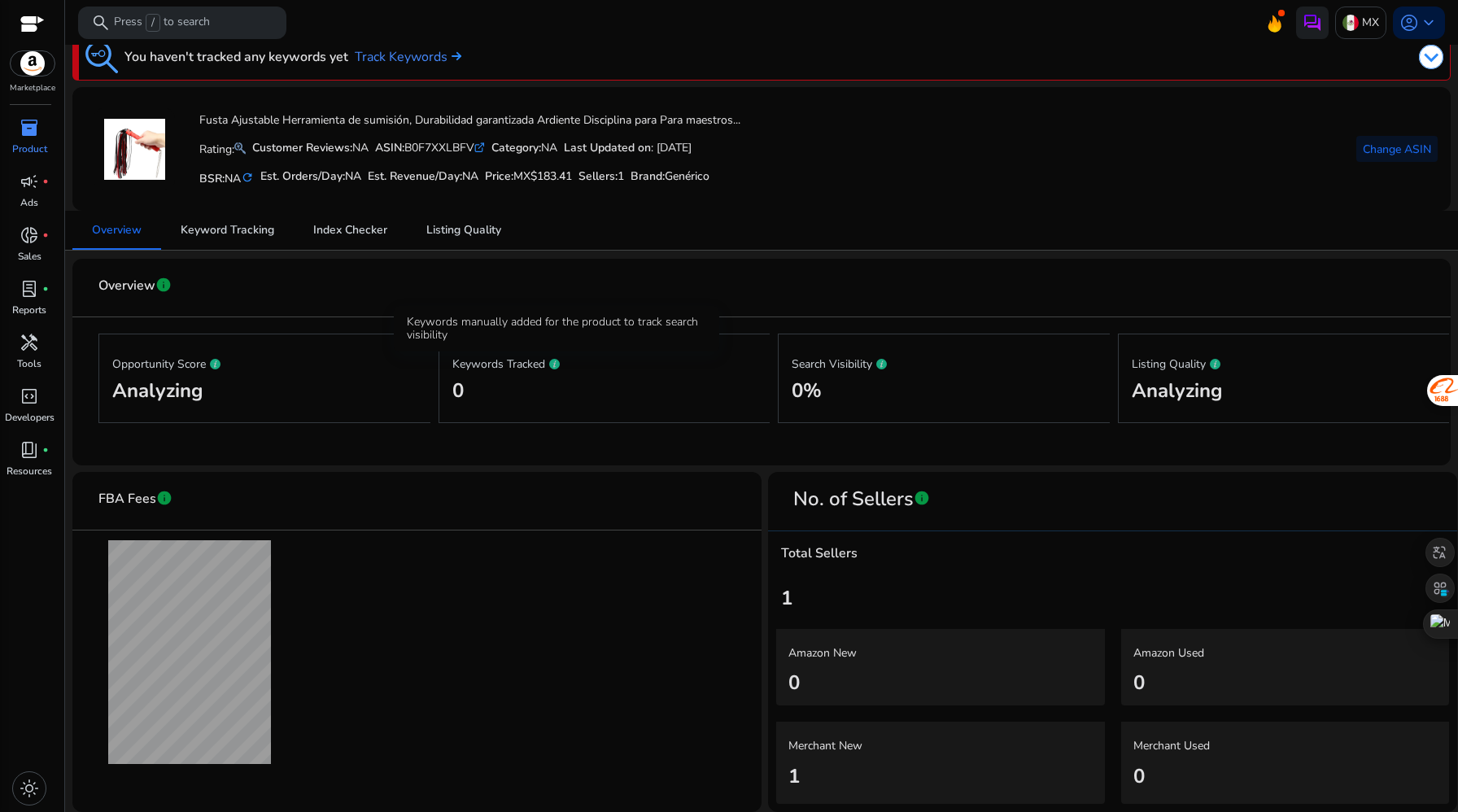
click at [558, 359] on icon at bounding box center [555, 364] width 11 height 11
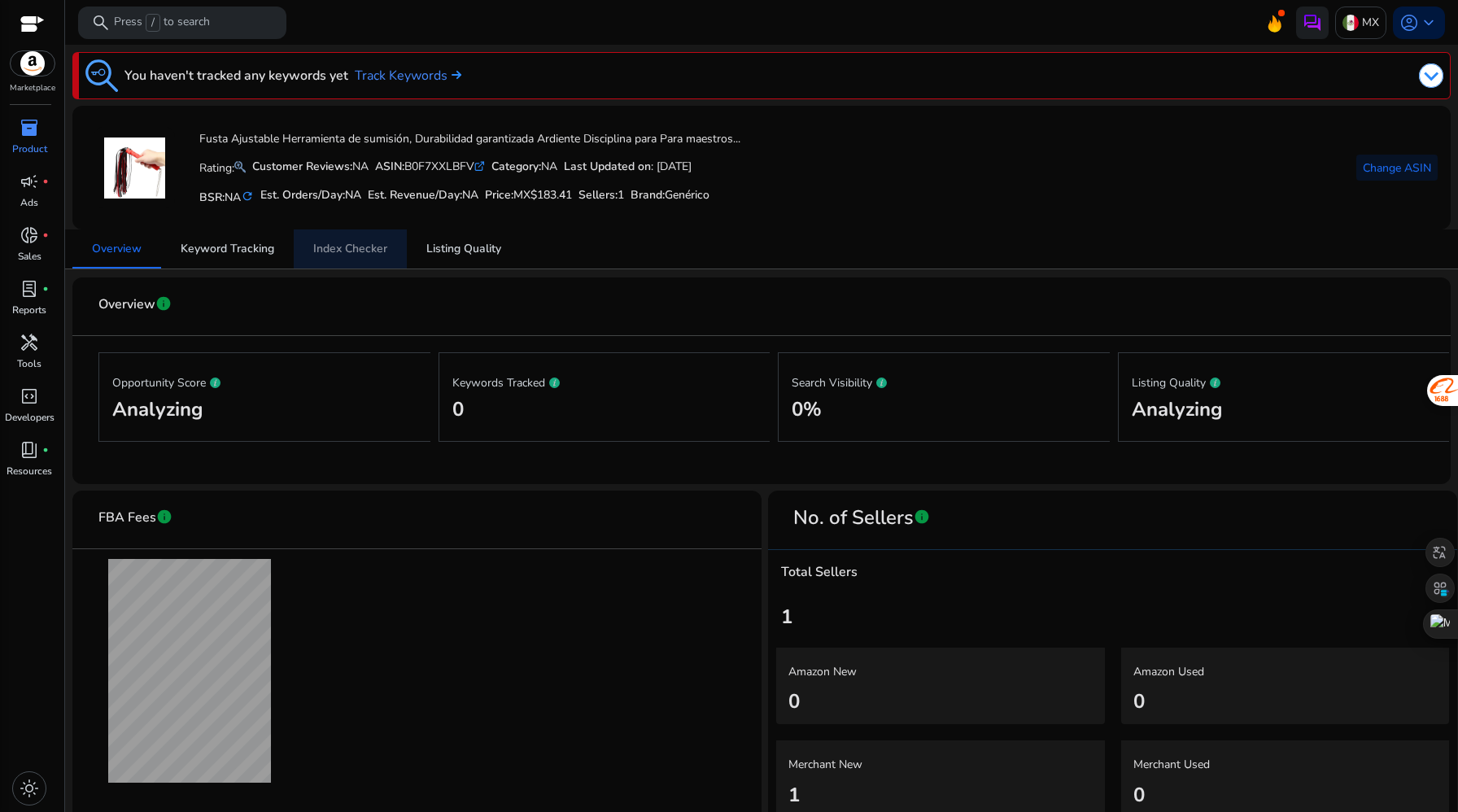
click at [364, 247] on span "Index Checker" at bounding box center [350, 249] width 74 height 12
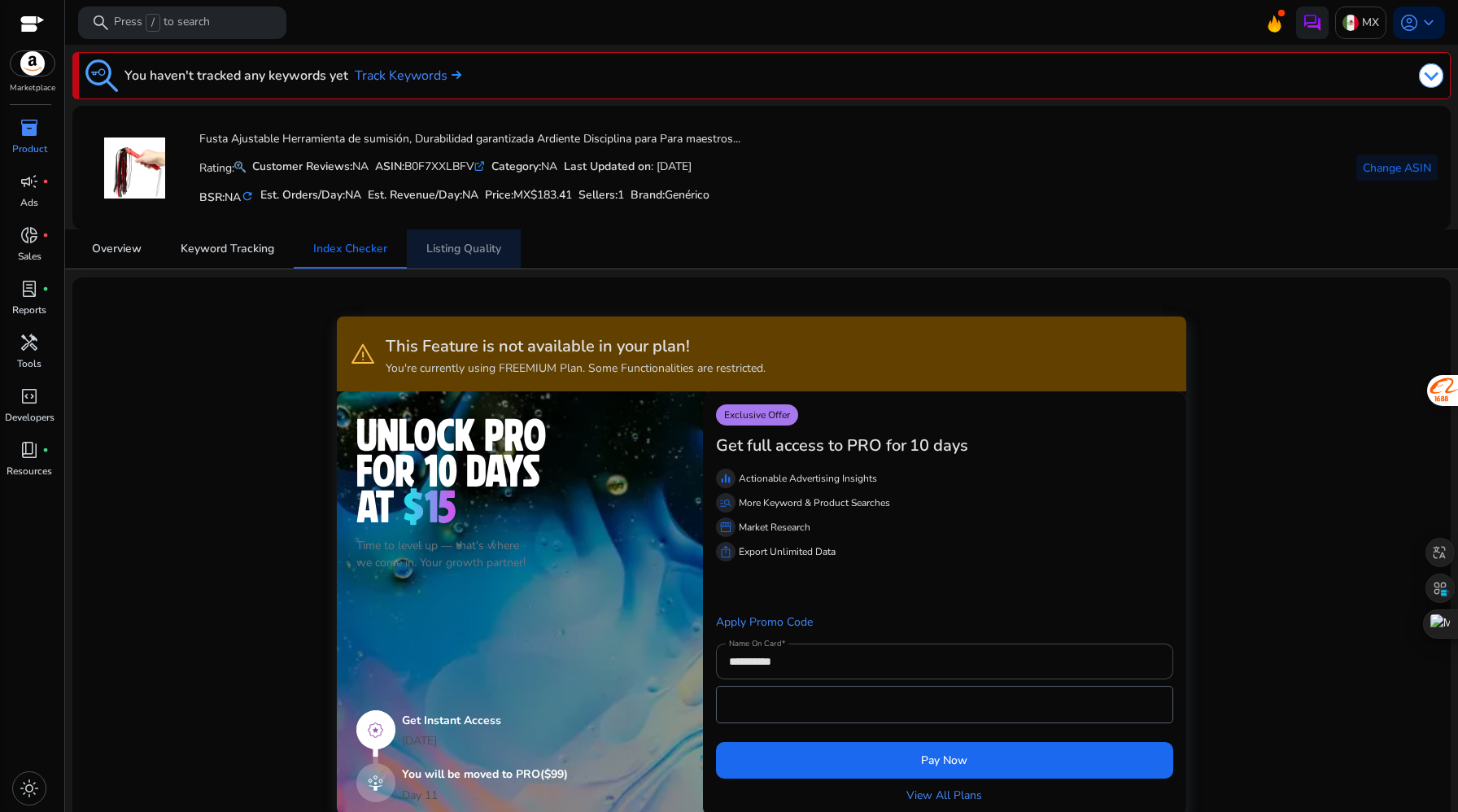
click at [472, 254] on span "Listing Quality" at bounding box center [463, 249] width 75 height 12
click at [338, 244] on span "Index Checker" at bounding box center [350, 249] width 74 height 12
click at [246, 249] on span "Keyword Tracking" at bounding box center [227, 249] width 94 height 12
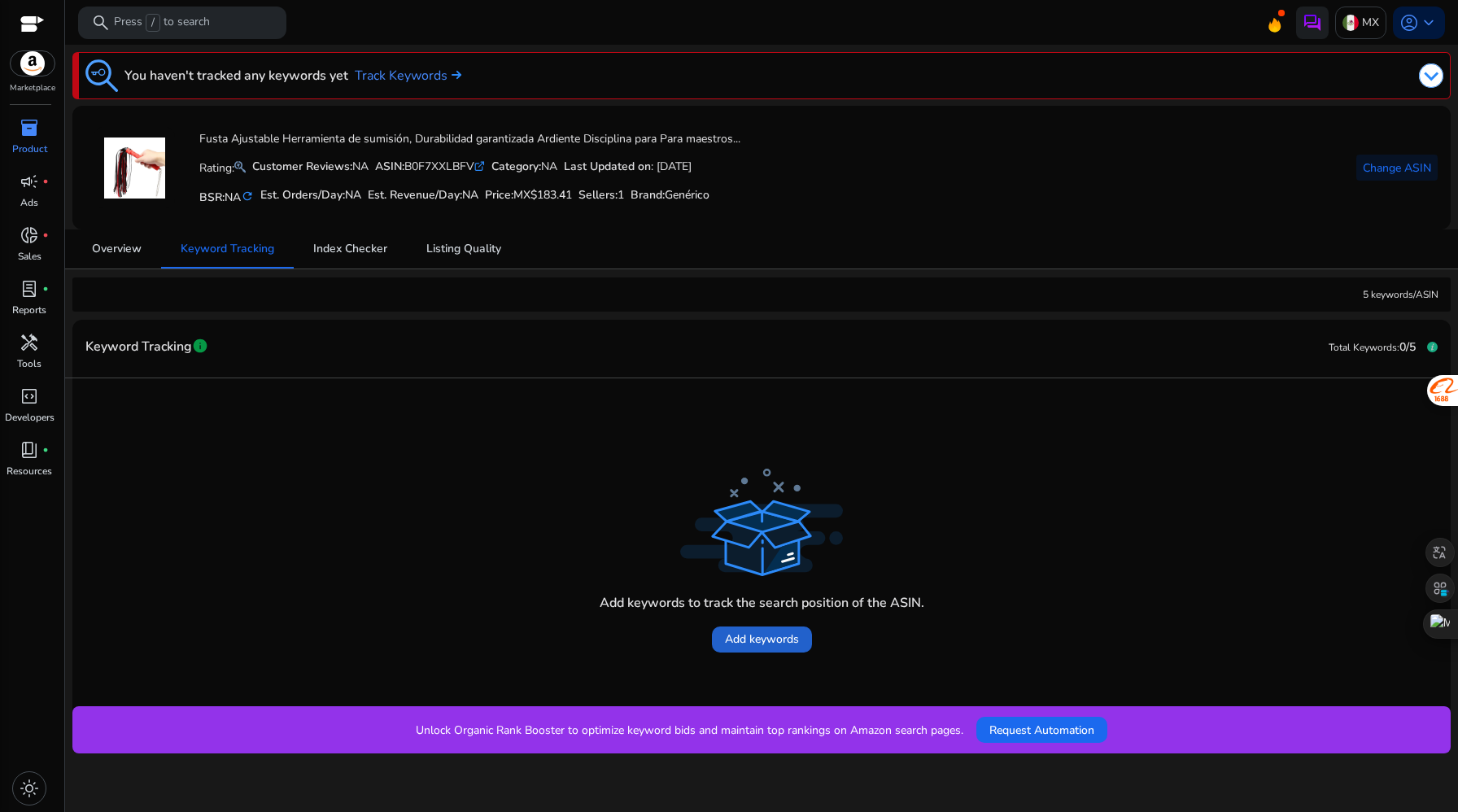
click at [762, 643] on span "Add keywords" at bounding box center [762, 639] width 74 height 17
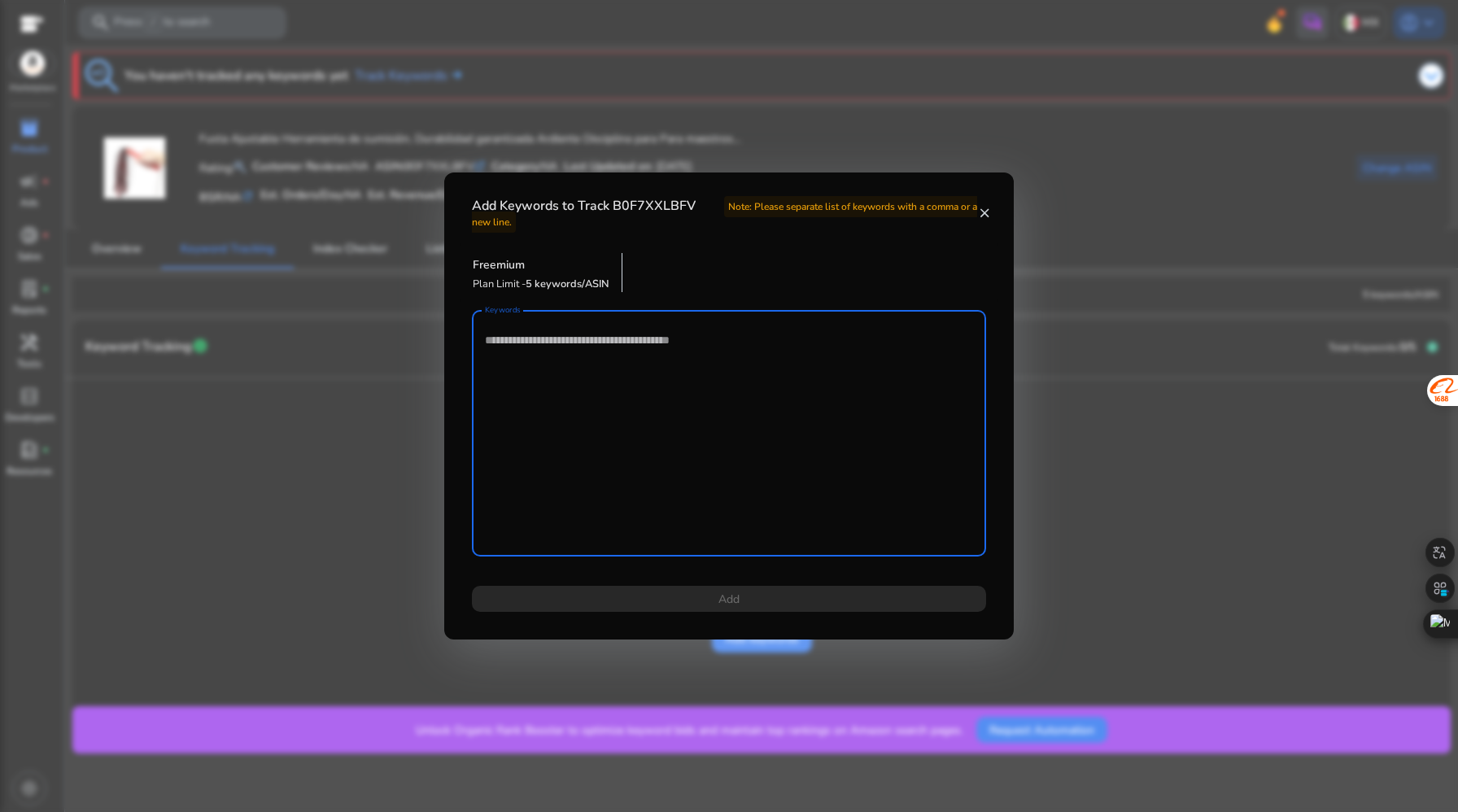
click at [608, 354] on textarea "Keywords" at bounding box center [729, 433] width 488 height 230
paste textarea "**********"
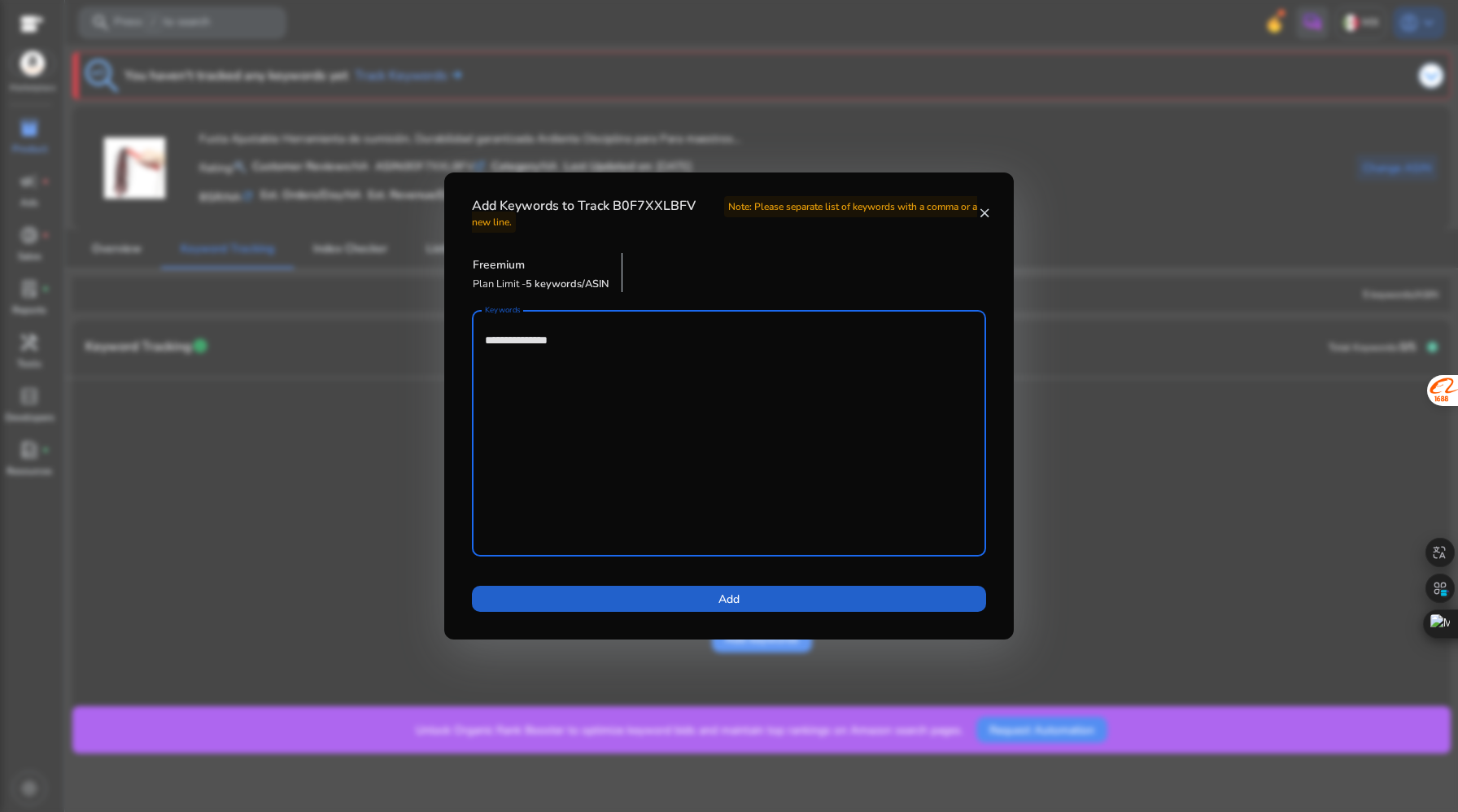
type textarea "**********"
click at [755, 601] on span at bounding box center [729, 598] width 514 height 39
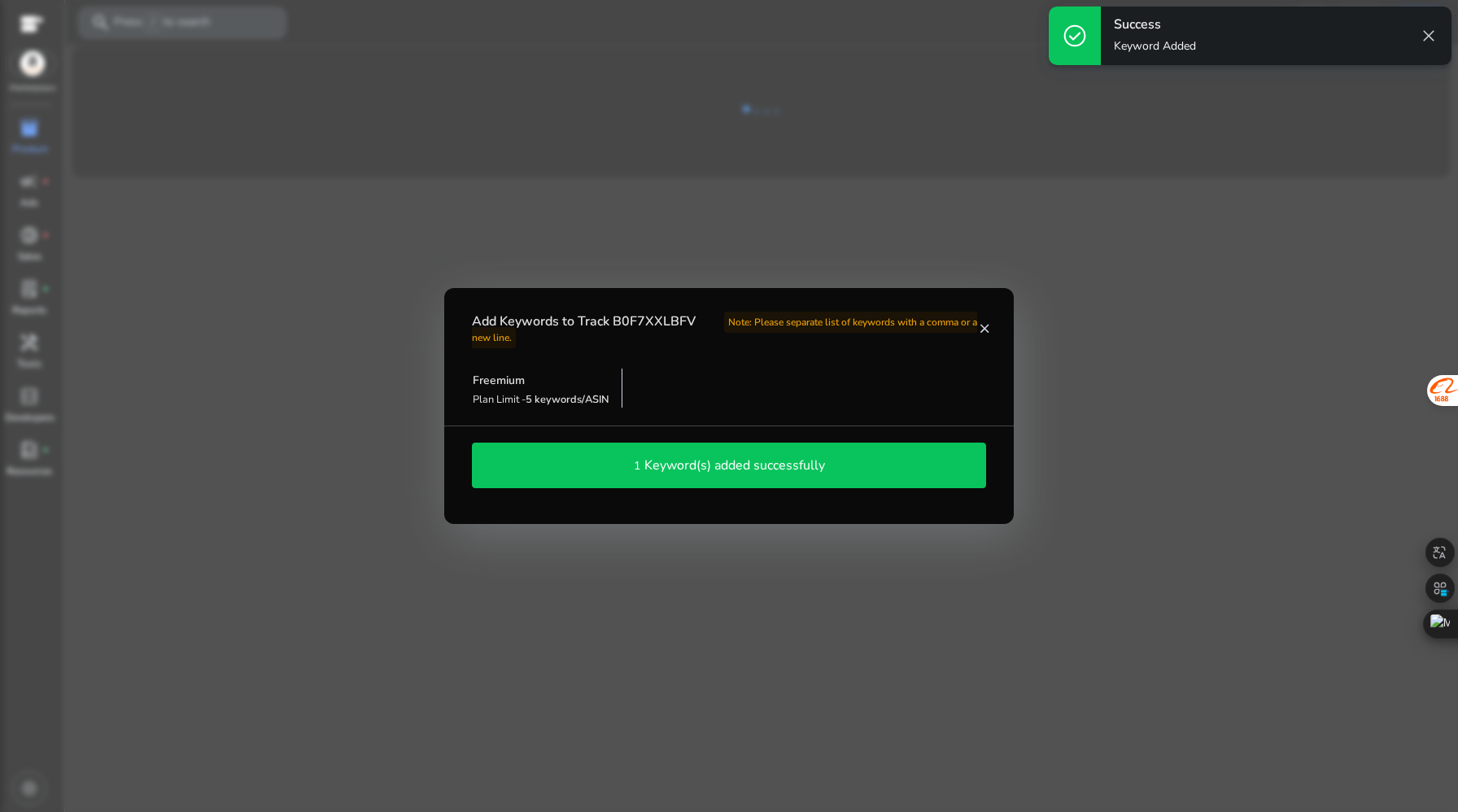
click at [787, 471] on h4 "Keyword(s) added successfully" at bounding box center [735, 466] width 181 height 16
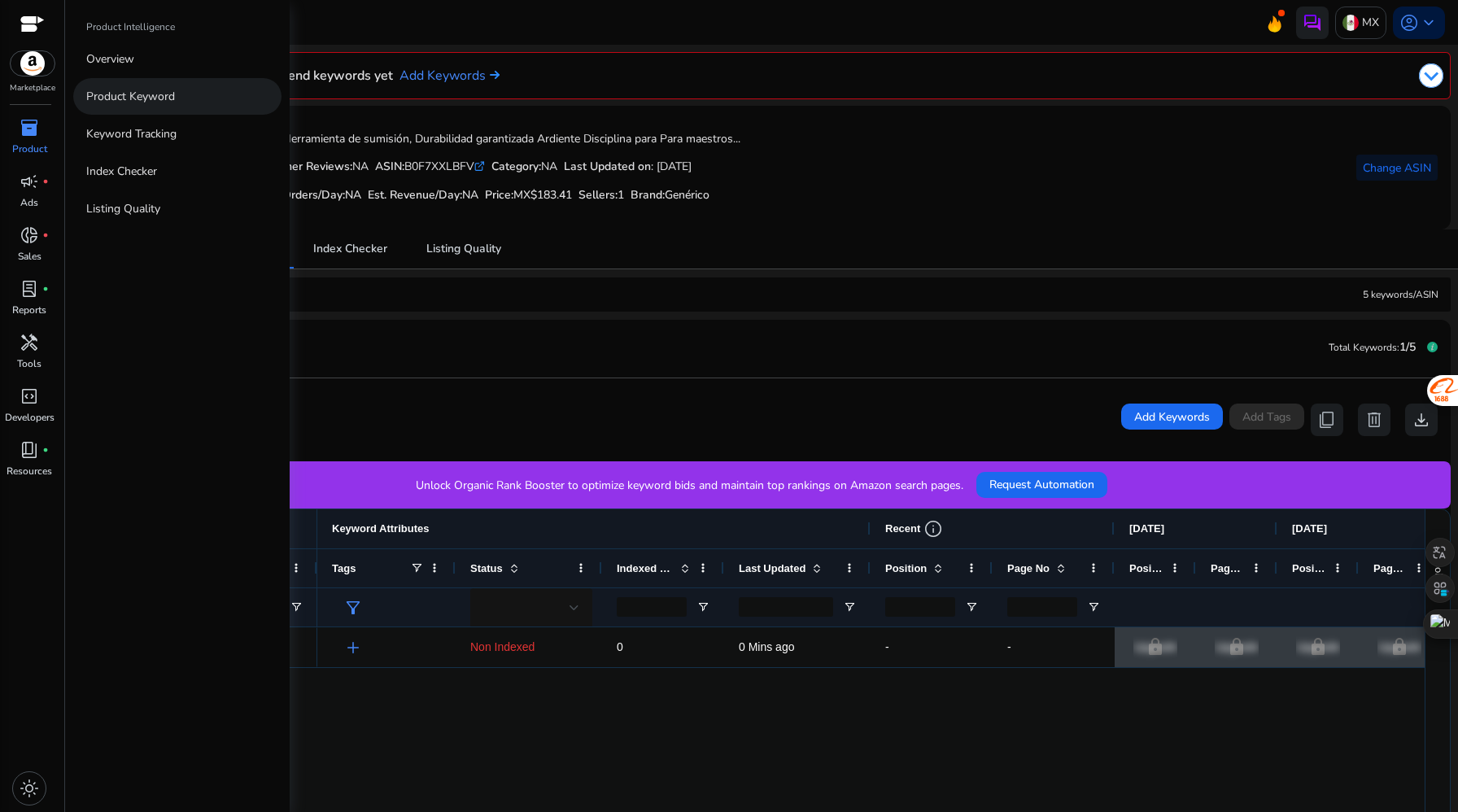
click at [110, 92] on p "Product Keyword" at bounding box center [130, 96] width 89 height 17
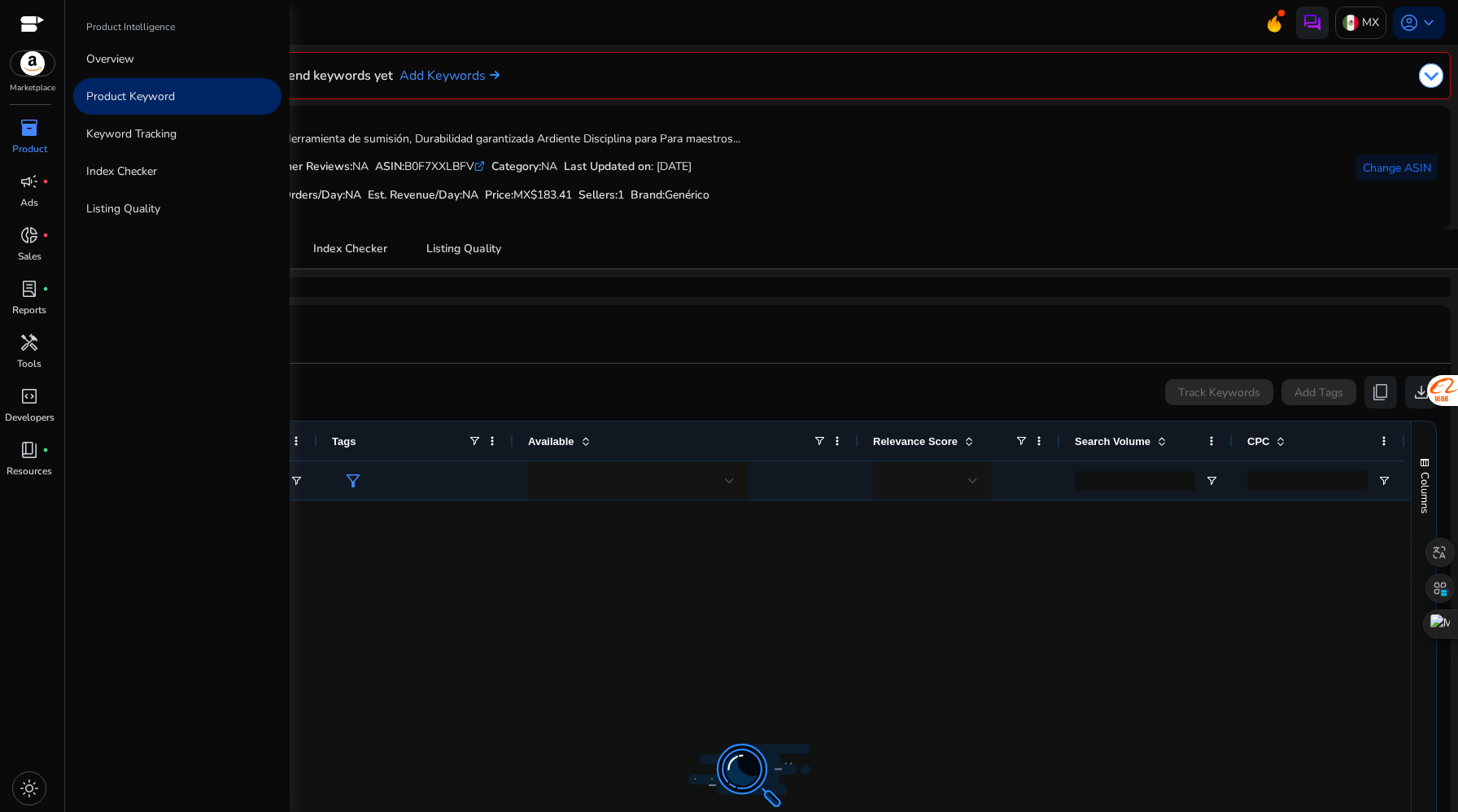
click at [109, 90] on p "Product Keyword" at bounding box center [130, 96] width 89 height 17
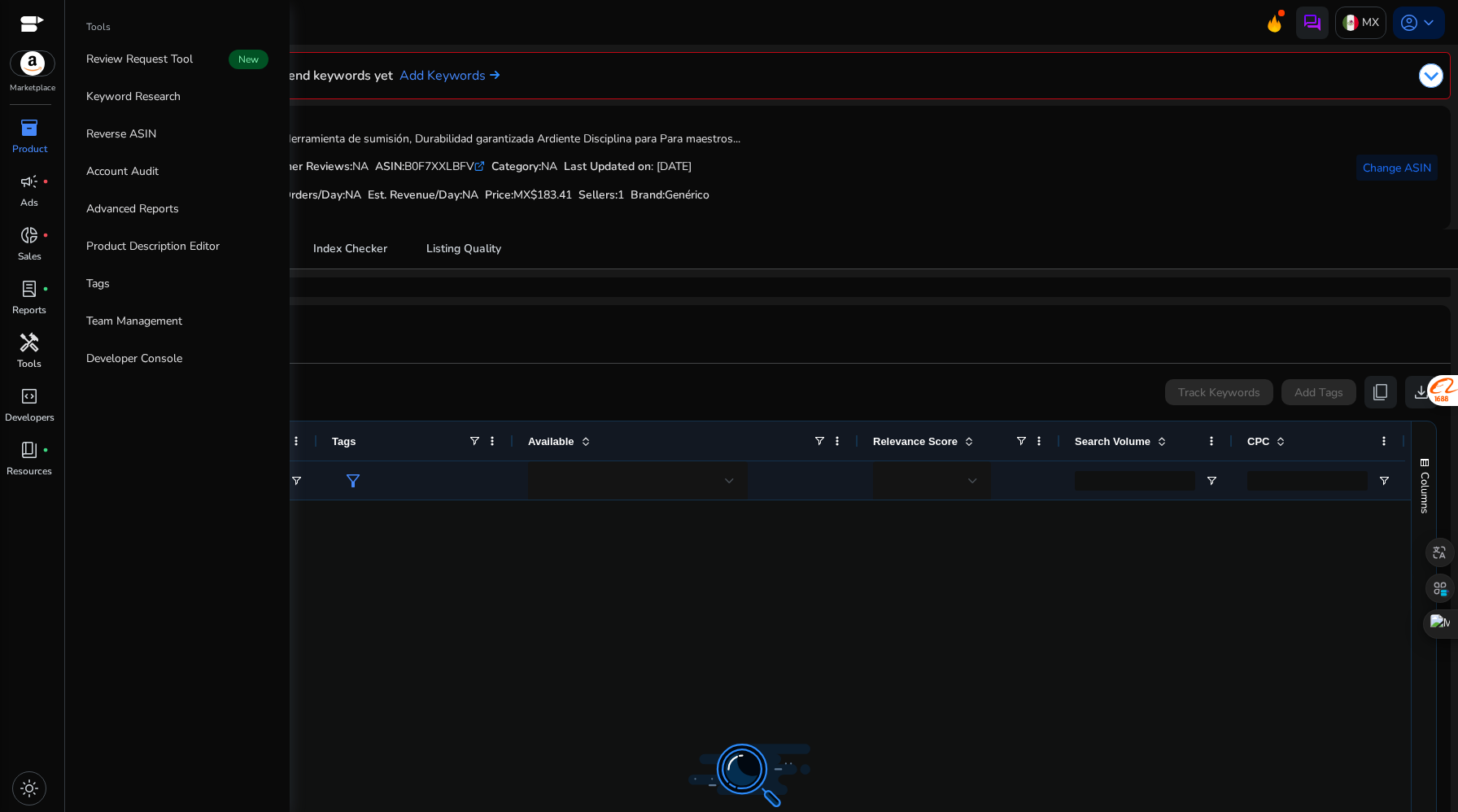
click at [28, 342] on span "handyman" at bounding box center [30, 343] width 20 height 20
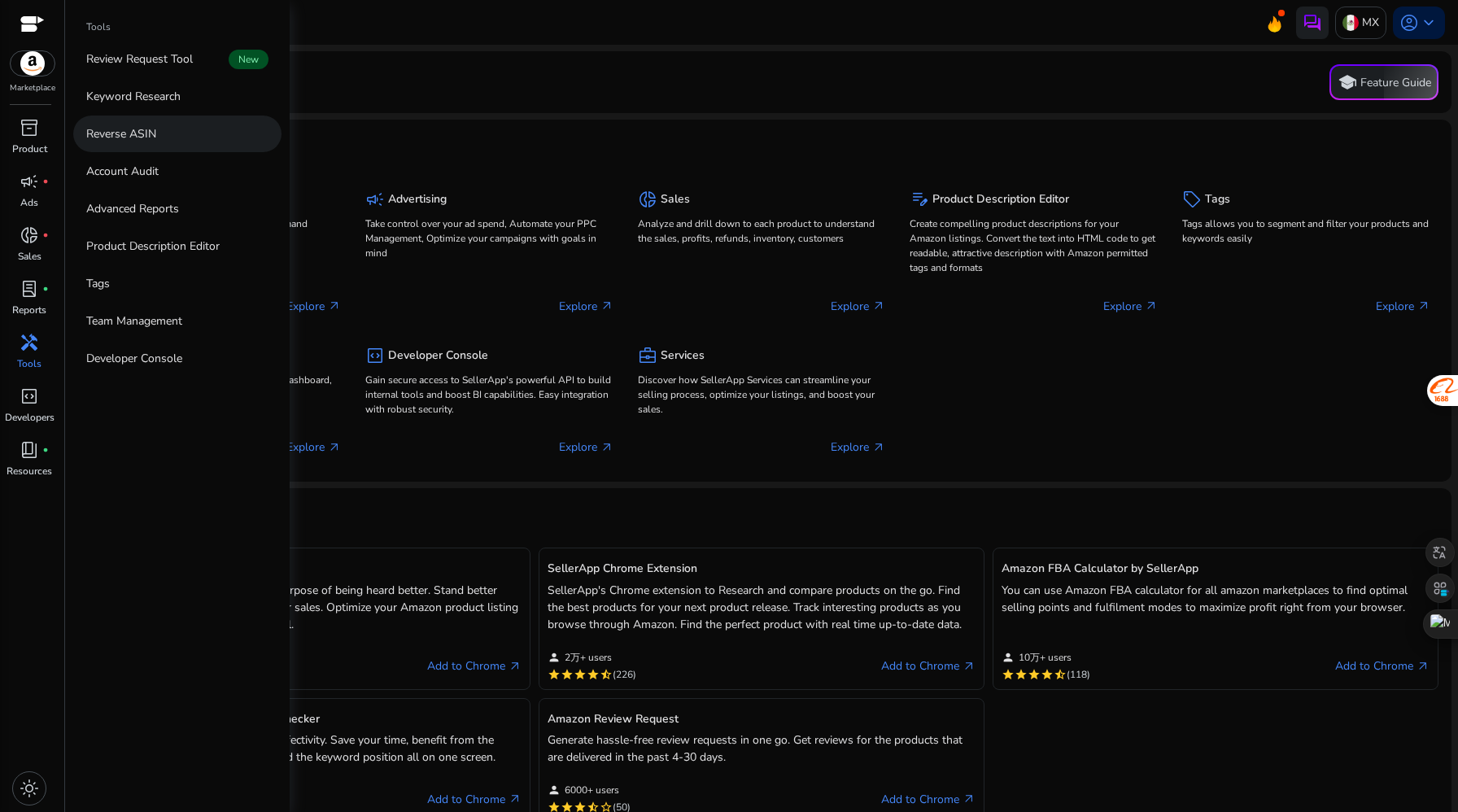
click at [174, 130] on link "Reverse ASIN" at bounding box center [177, 133] width 208 height 36
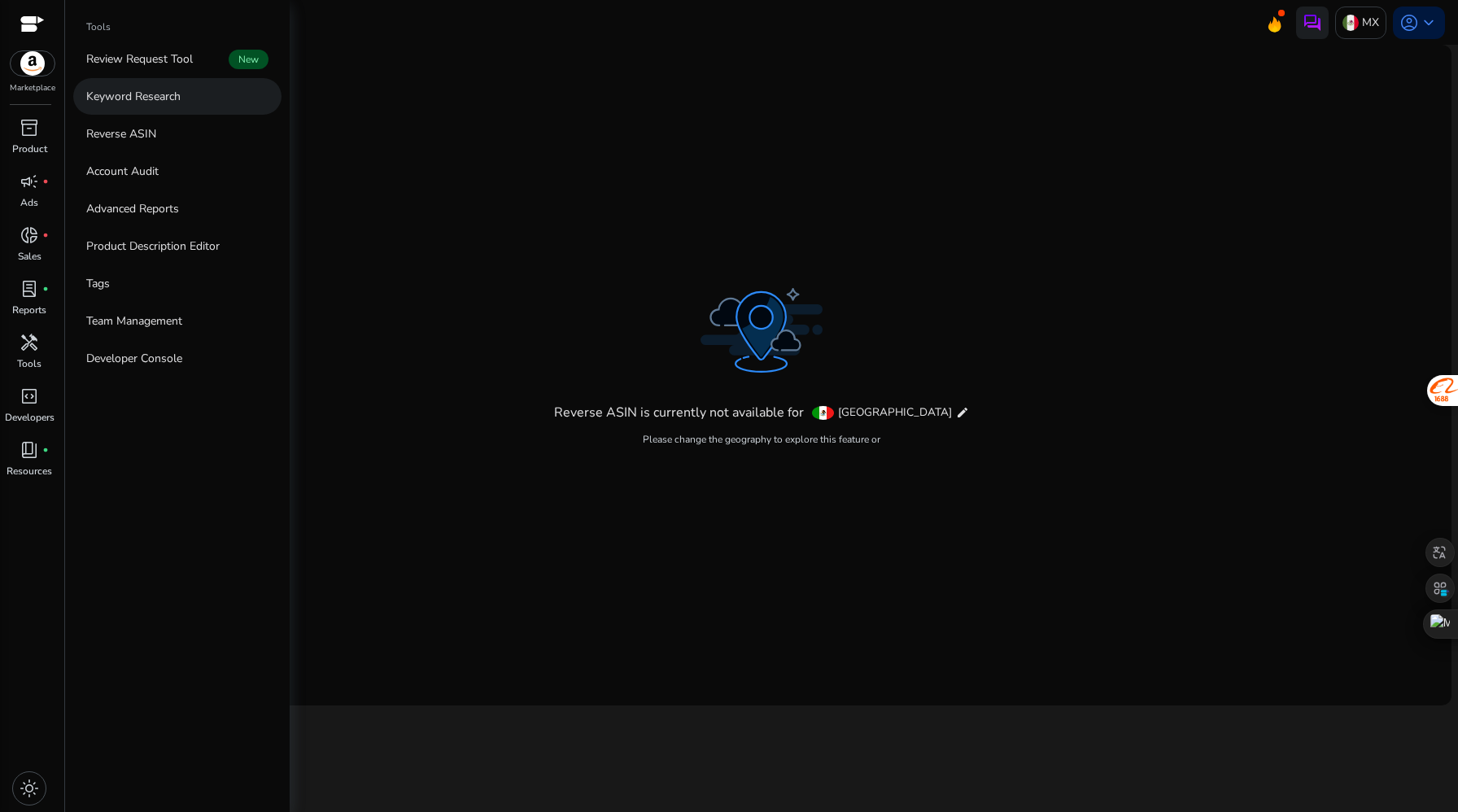
click at [175, 97] on p "Keyword Research" at bounding box center [133, 96] width 94 height 17
